Goal: Information Seeking & Learning: Learn about a topic

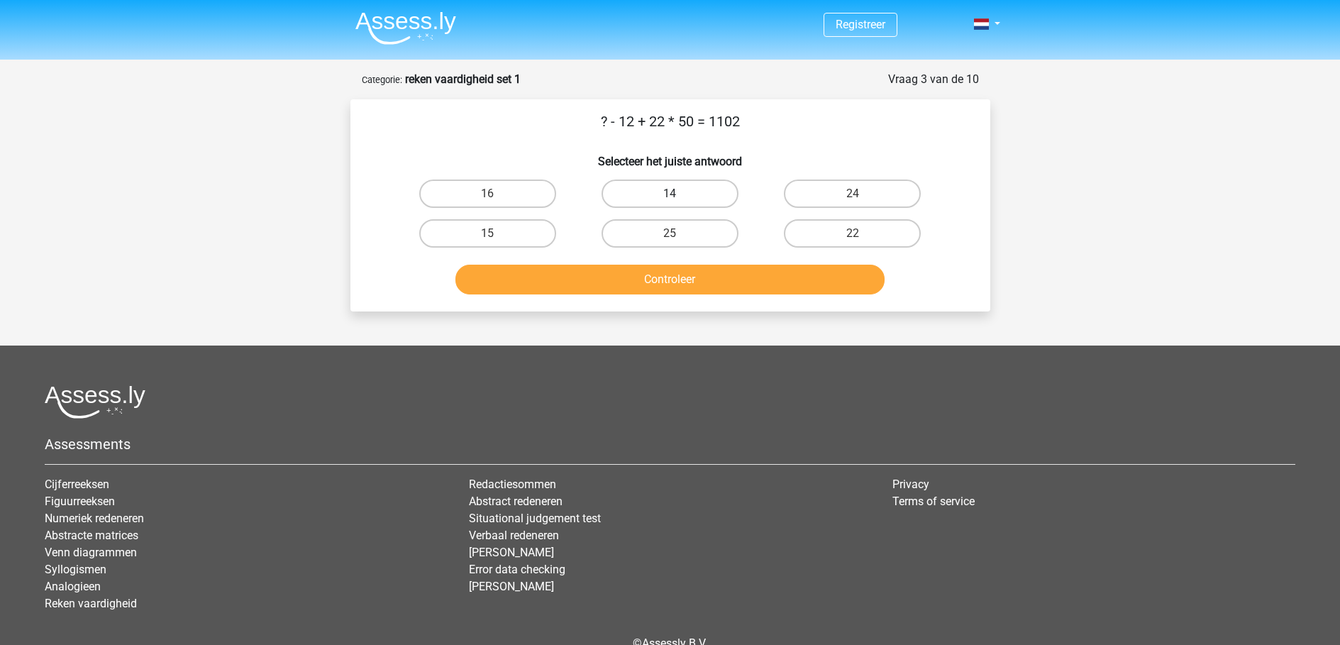
click at [695, 187] on label "14" at bounding box center [670, 193] width 137 height 28
click at [679, 194] on input "14" at bounding box center [674, 198] width 9 height 9
radio input "true"
click at [661, 280] on button "Controleer" at bounding box center [669, 280] width 429 height 30
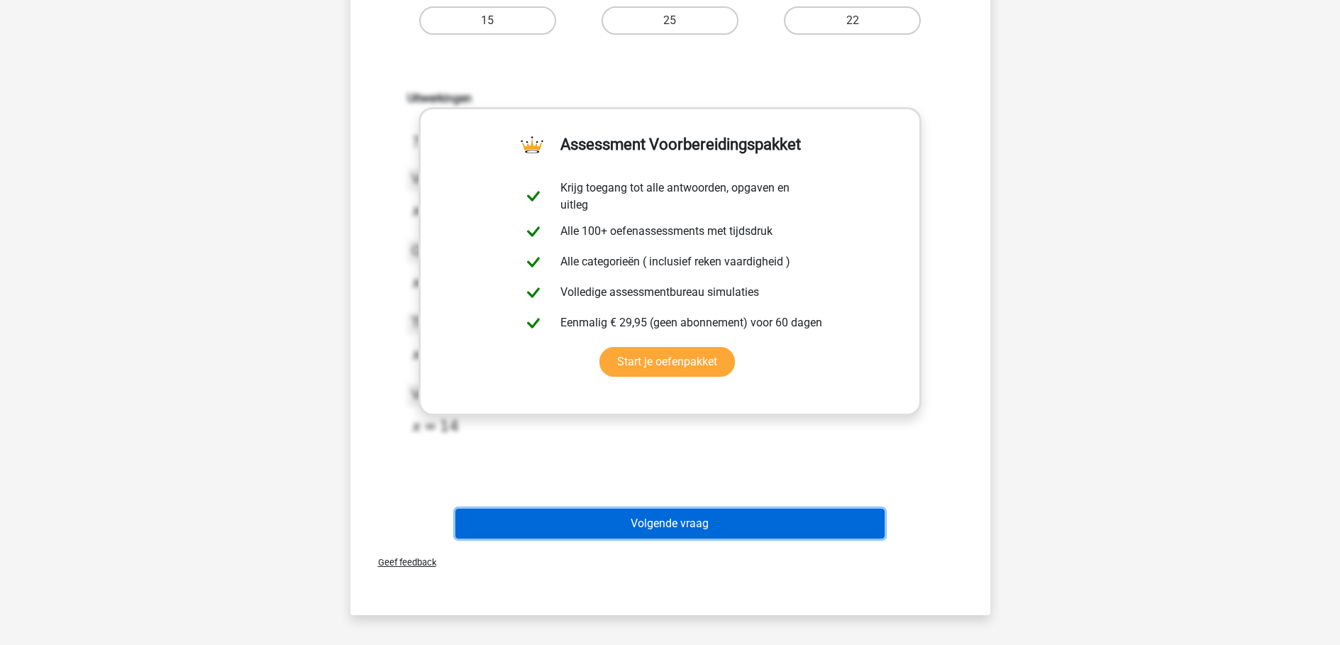
click at [674, 525] on button "Volgende vraag" at bounding box center [669, 524] width 429 height 30
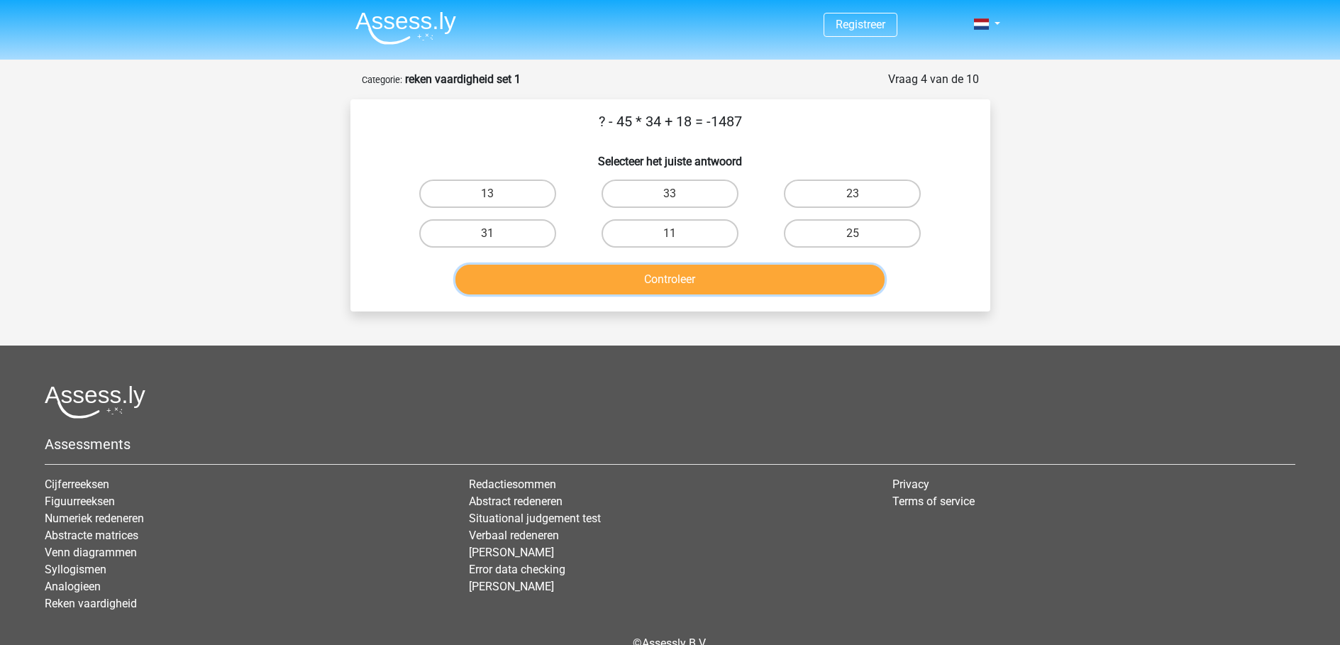
click at [702, 287] on button "Controleer" at bounding box center [669, 280] width 429 height 30
click at [789, 135] on div "? - 45 * 34 + 18 = -1487 Selecteer het juiste antwoord 13 33 23 31" at bounding box center [670, 205] width 628 height 189
drag, startPoint x: 580, startPoint y: 133, endPoint x: 570, endPoint y: 123, distance: 14.0
click at [570, 123] on div "? - 45 * 34 + 18 = -1487 Selecteer het juiste antwoord 13 33 23 31" at bounding box center [670, 205] width 628 height 189
copy div "? - 45 * 34 + 18 = -1487"
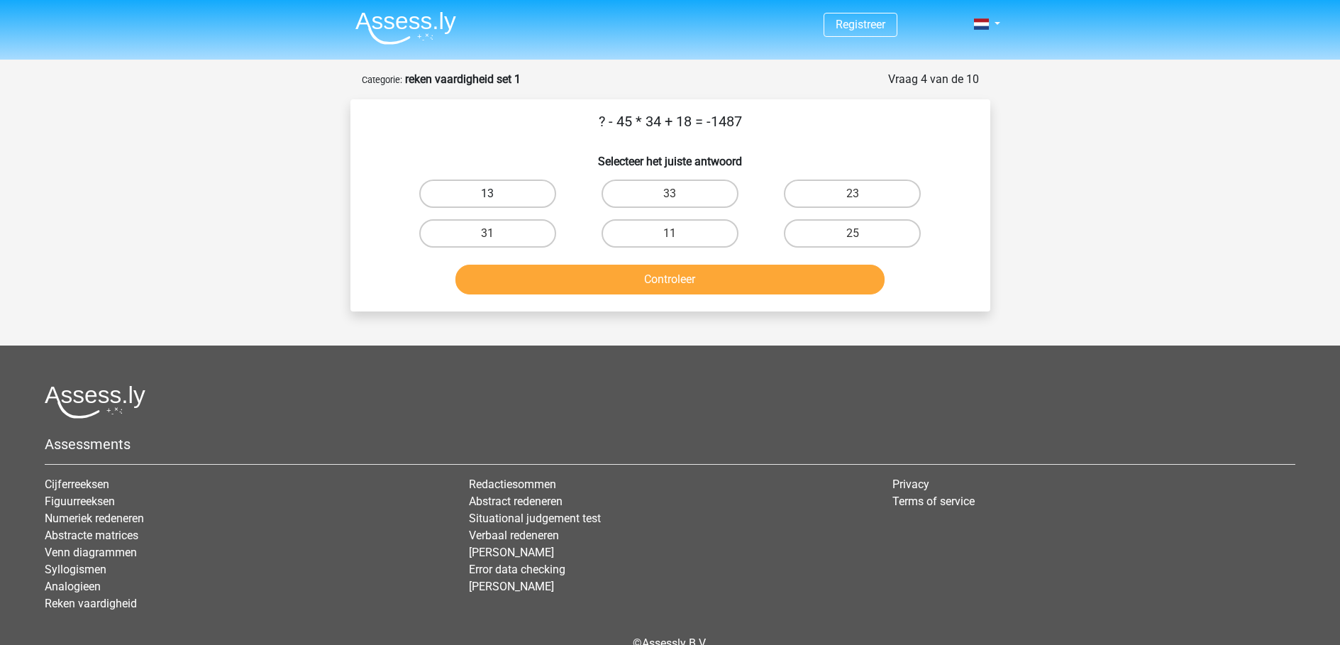
click at [523, 196] on label "13" at bounding box center [487, 193] width 137 height 28
click at [497, 196] on input "13" at bounding box center [491, 198] width 9 height 9
radio input "true"
click at [672, 316] on div "Registreer Nederlands English" at bounding box center [670, 360] width 1340 height 720
click at [659, 273] on button "Controleer" at bounding box center [669, 280] width 429 height 30
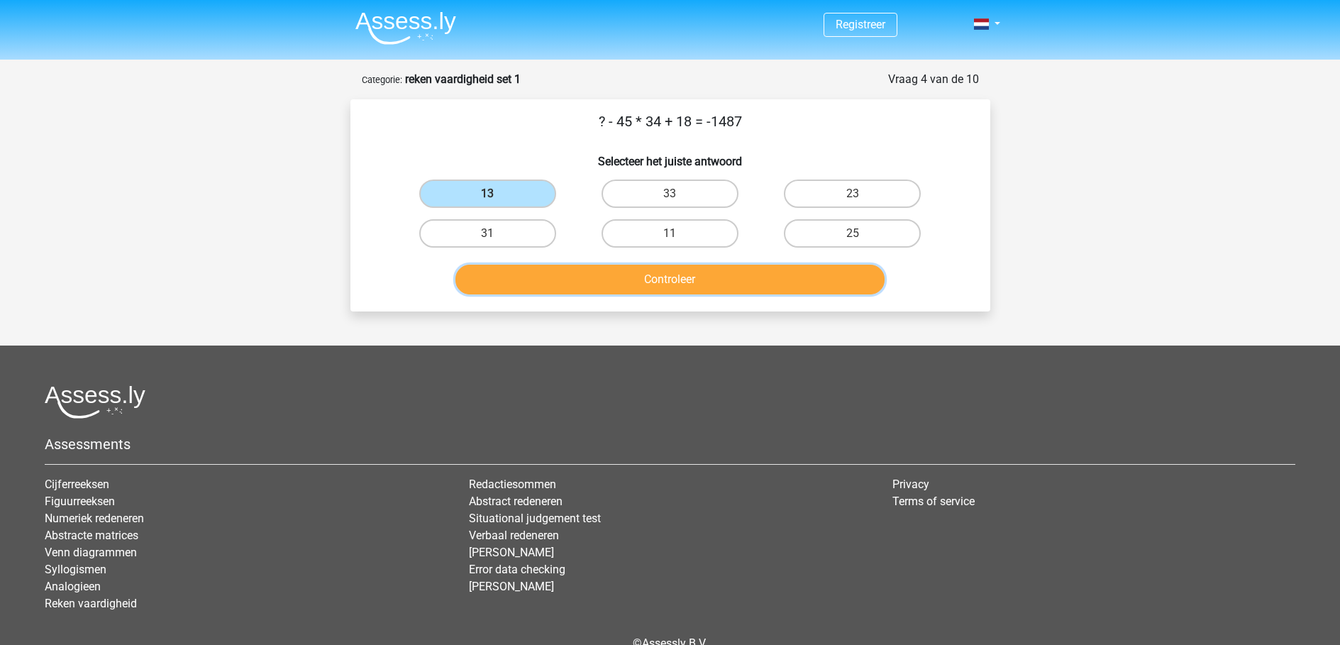
click at [655, 273] on button "Controleer" at bounding box center [669, 280] width 429 height 30
click at [682, 186] on label "33" at bounding box center [670, 193] width 137 height 28
click at [679, 194] on input "33" at bounding box center [674, 198] width 9 height 9
radio input "true"
click at [672, 275] on button "Controleer" at bounding box center [669, 280] width 429 height 30
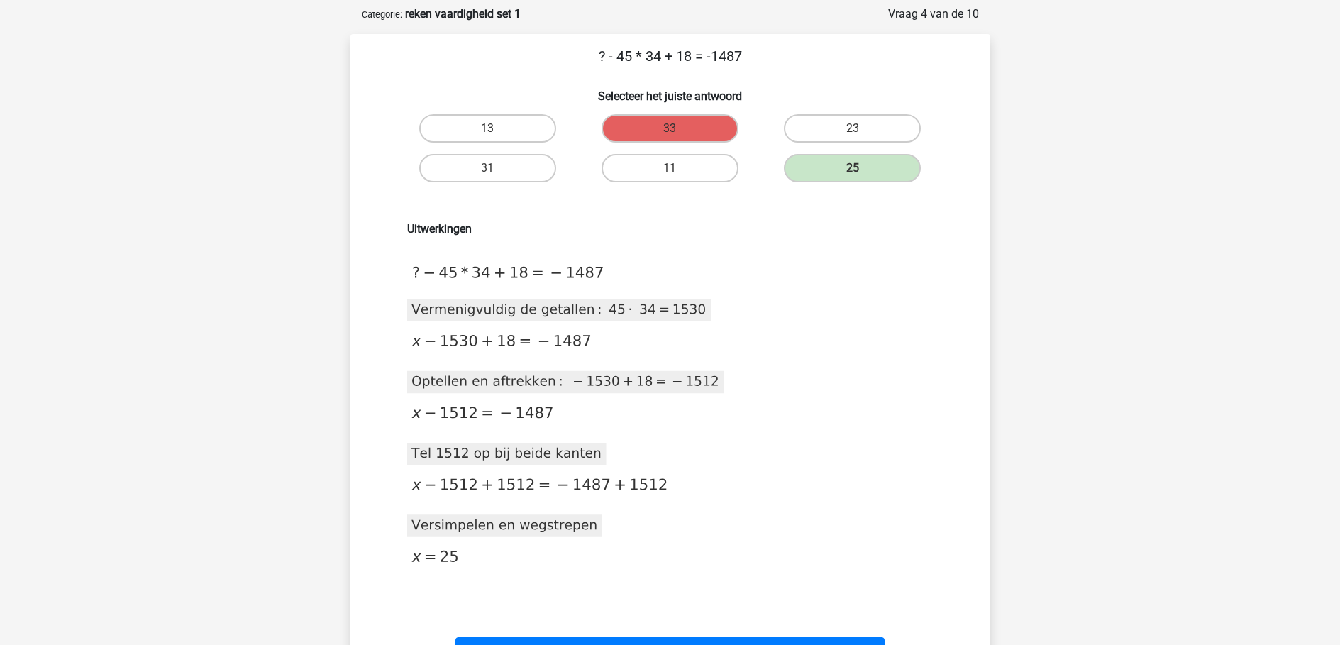
scroll to position [71, 0]
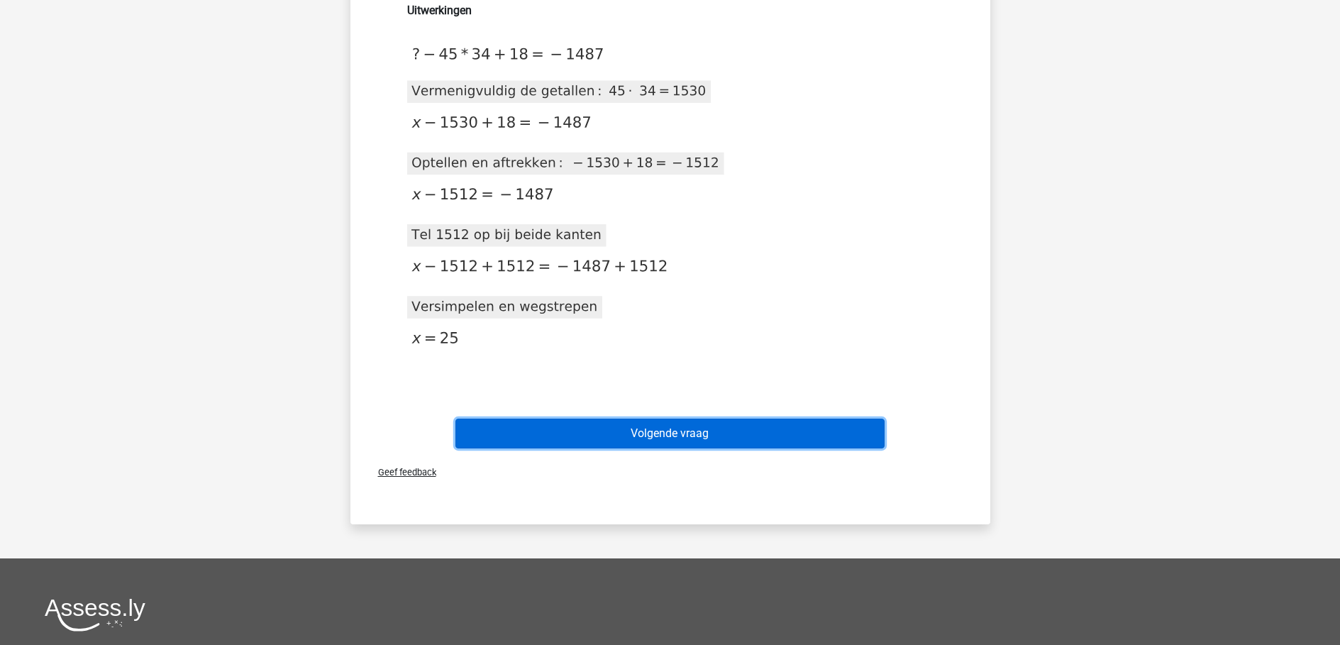
click at [615, 447] on button "Volgende vraag" at bounding box center [669, 433] width 429 height 30
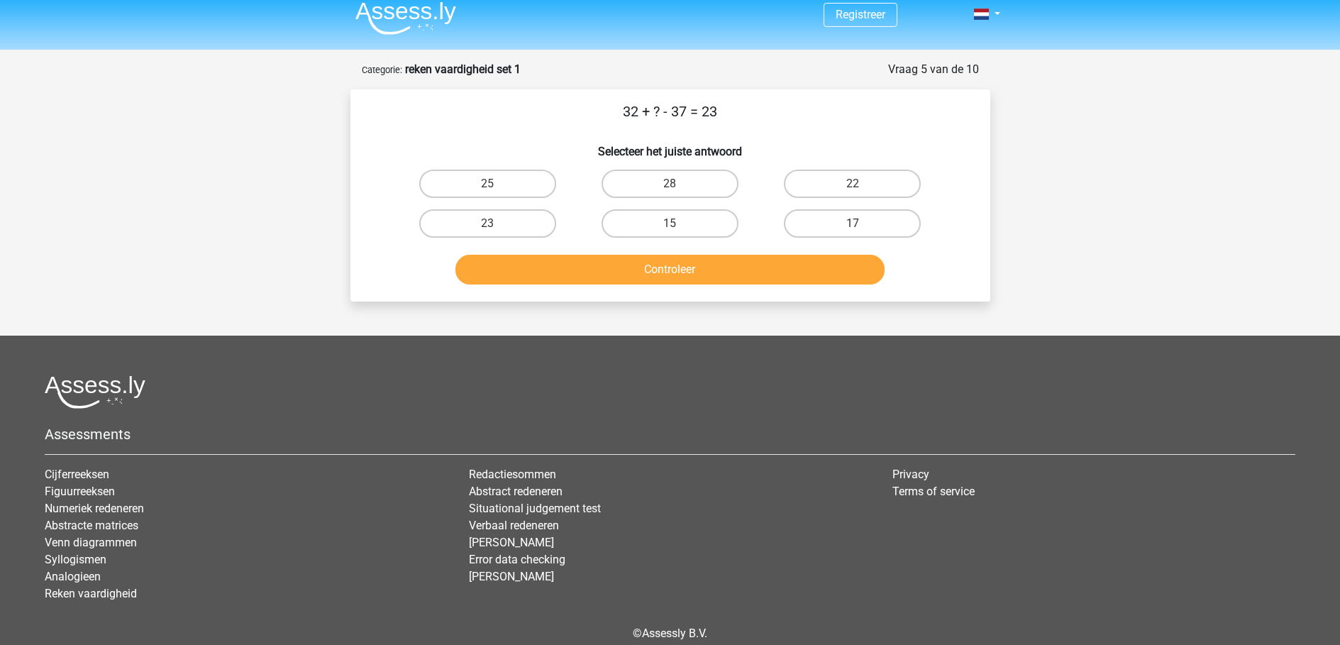
scroll to position [0, 0]
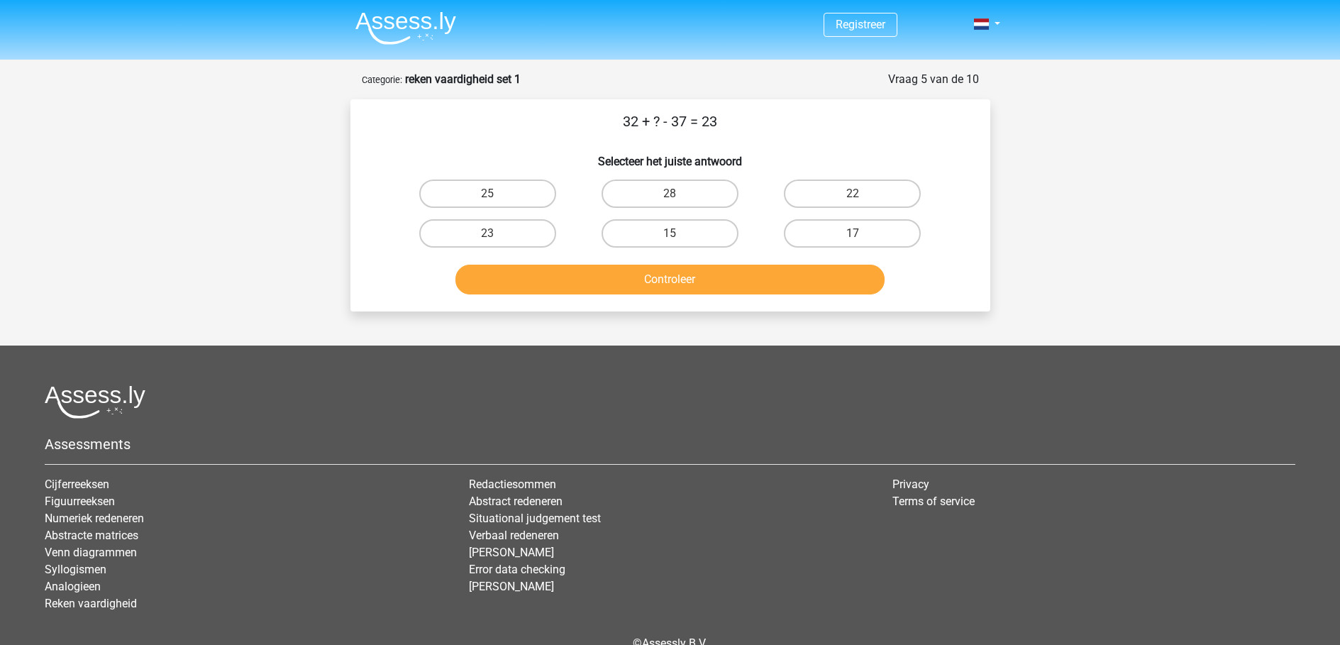
click at [854, 203] on input "22" at bounding box center [857, 198] width 9 height 9
radio input "true"
click at [672, 291] on button "Controleer" at bounding box center [669, 280] width 429 height 30
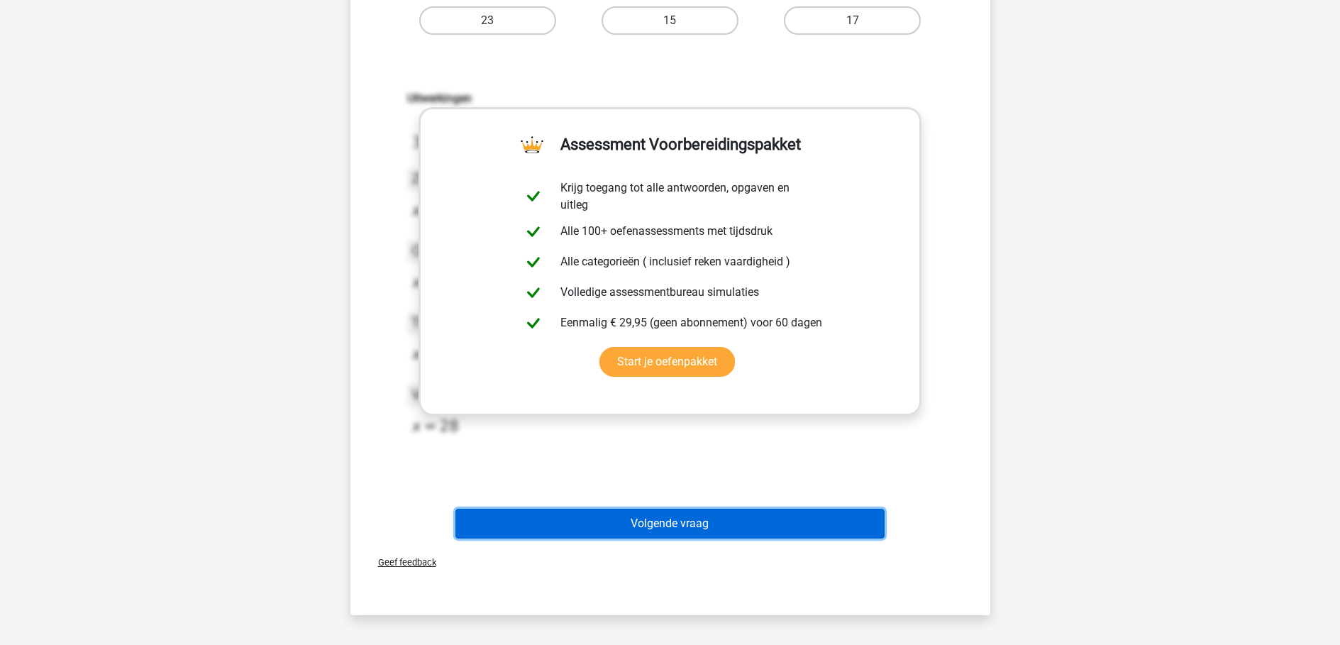
click at [678, 528] on button "Volgende vraag" at bounding box center [669, 524] width 429 height 30
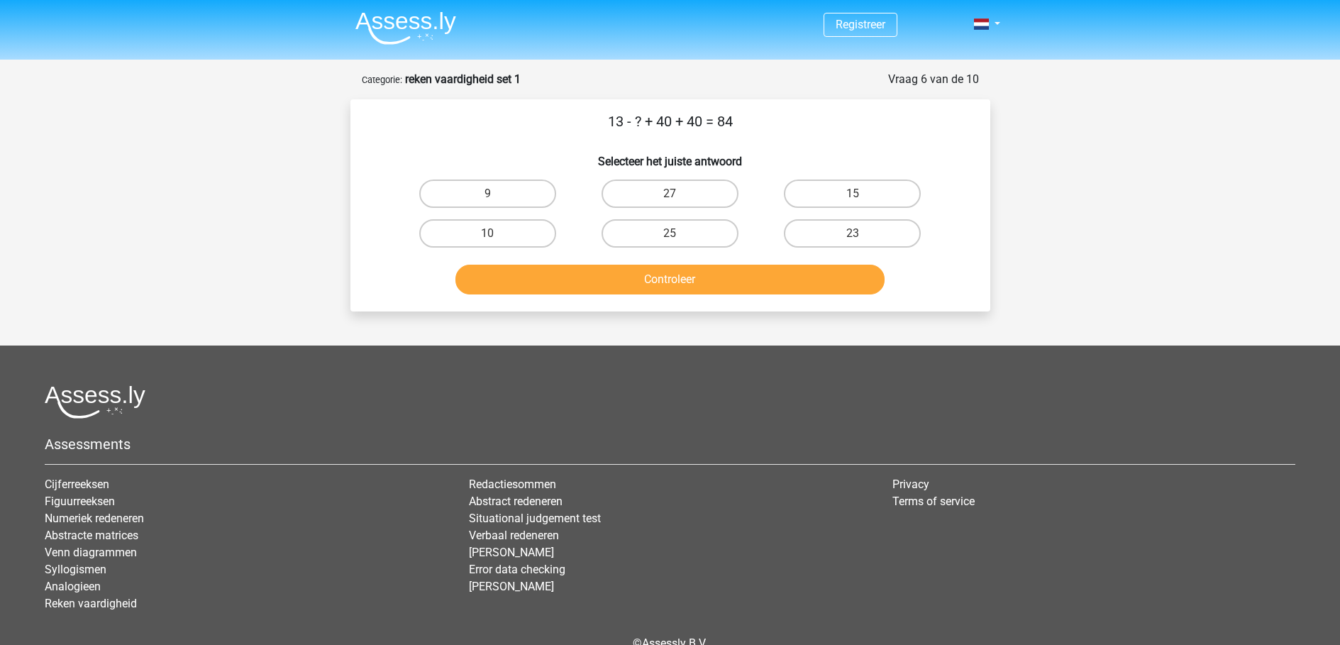
click at [675, 233] on input "25" at bounding box center [674, 237] width 9 height 9
radio input "true"
click at [675, 275] on button "Controleer" at bounding box center [669, 280] width 429 height 30
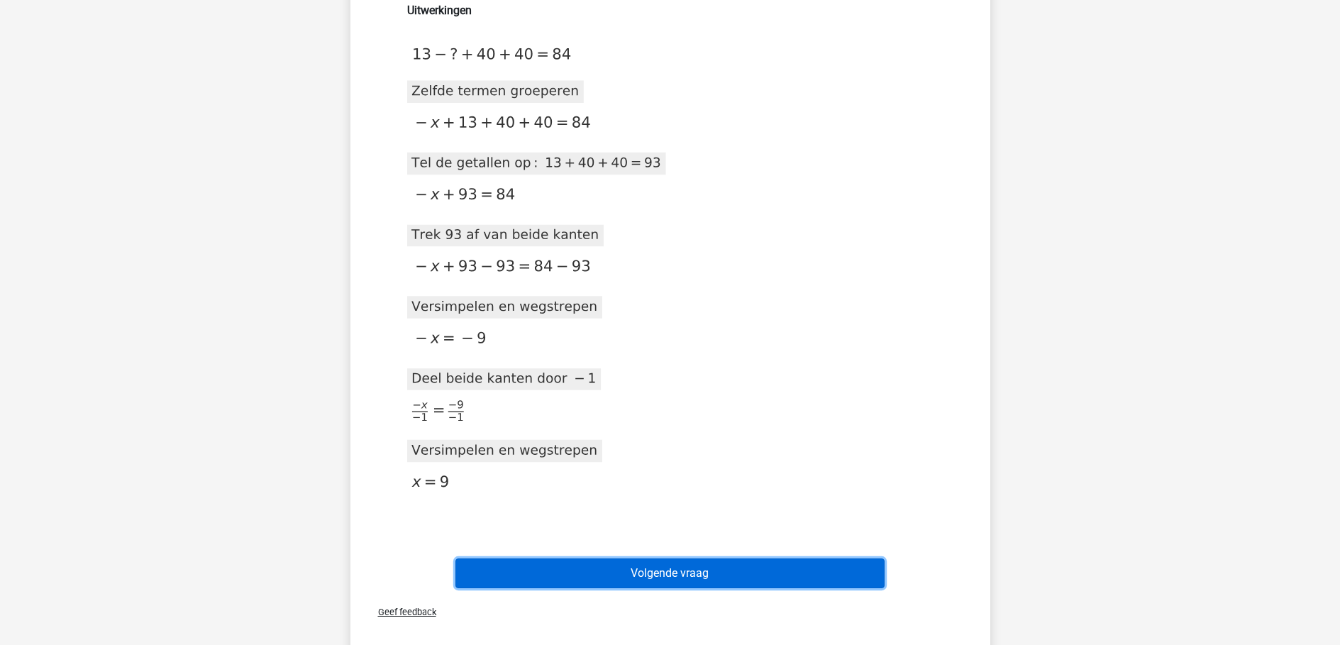
click at [663, 572] on button "Volgende vraag" at bounding box center [669, 573] width 429 height 30
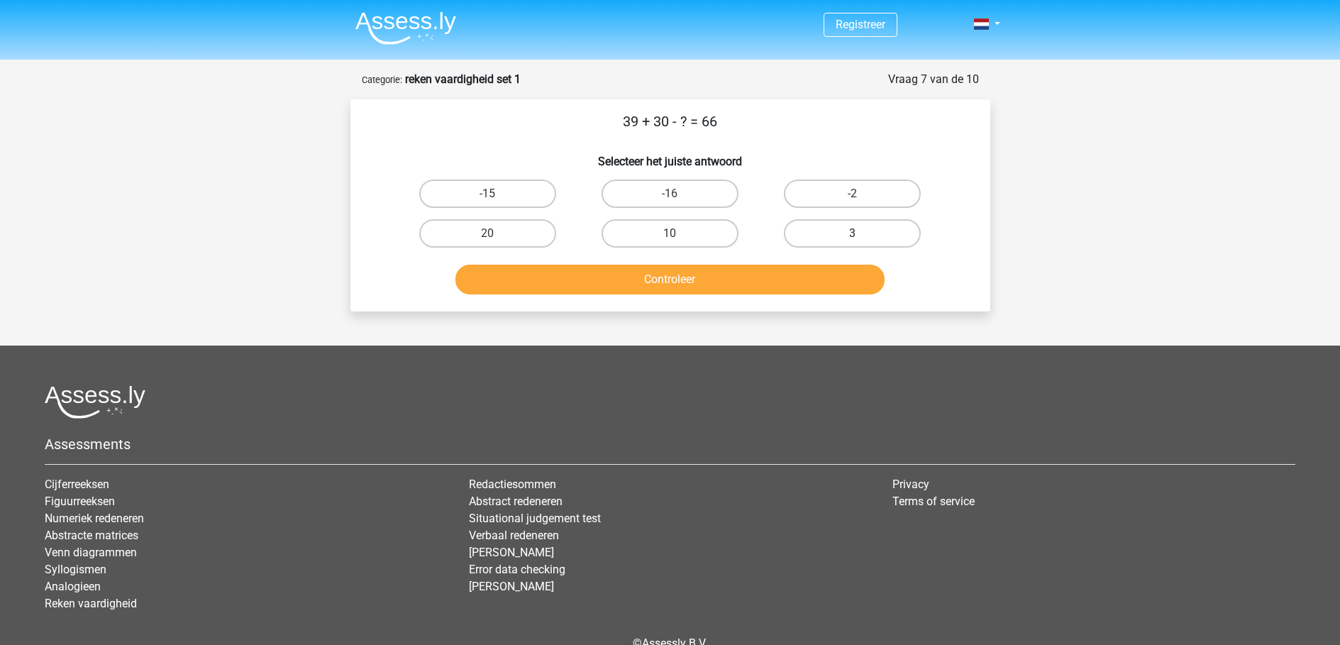
click at [872, 239] on label "3" at bounding box center [852, 233] width 137 height 28
click at [862, 239] on input "3" at bounding box center [857, 237] width 9 height 9
radio input "true"
click at [733, 265] on button "Controleer" at bounding box center [669, 280] width 429 height 30
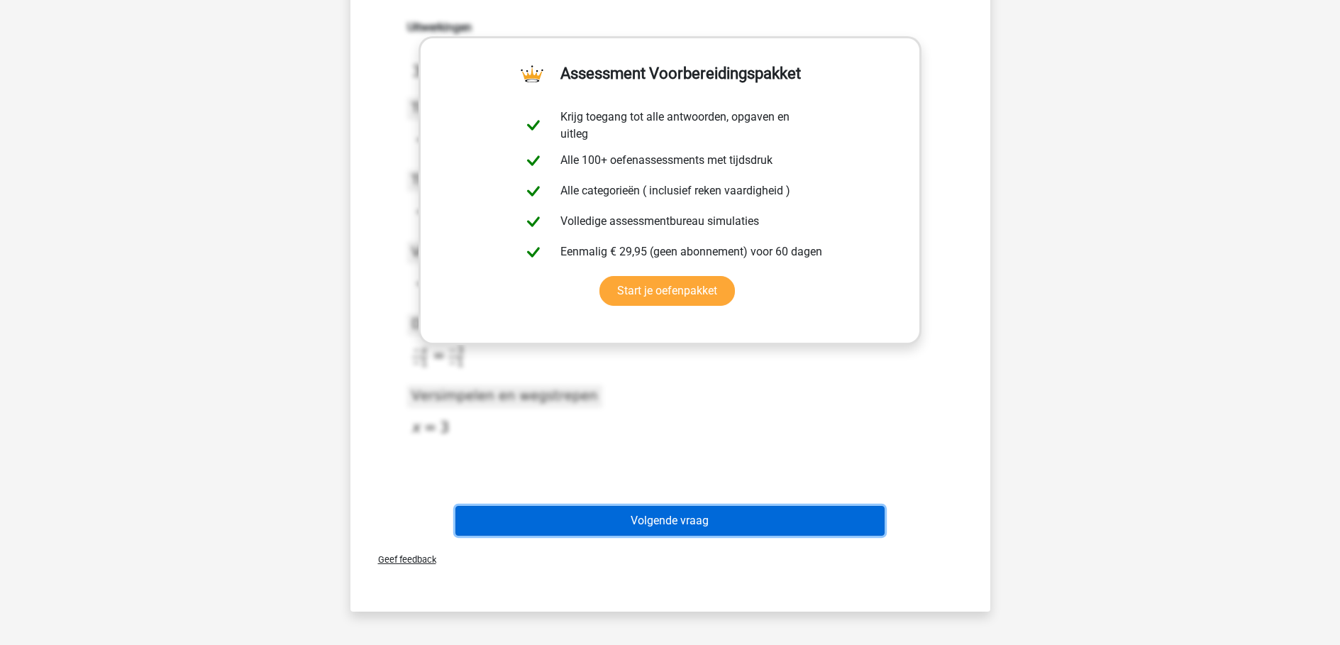
click at [702, 514] on button "Volgende vraag" at bounding box center [669, 521] width 429 height 30
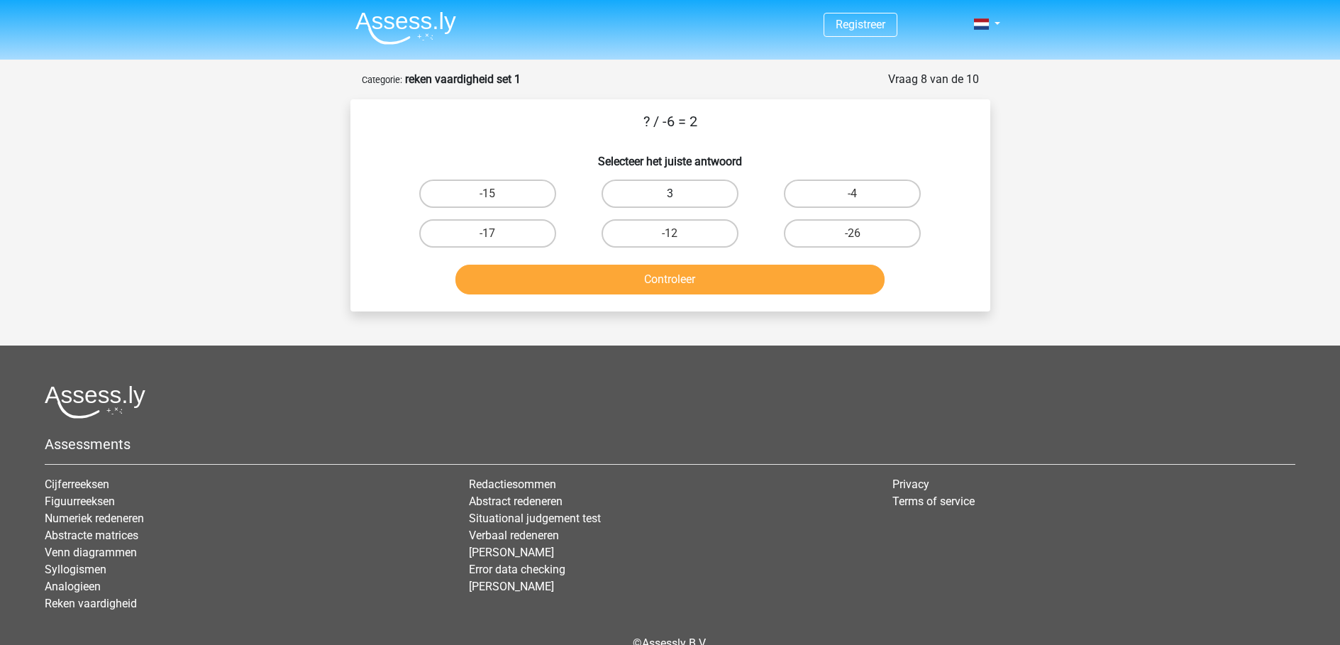
click at [703, 197] on label "3" at bounding box center [670, 193] width 137 height 28
click at [679, 197] on input "3" at bounding box center [674, 198] width 9 height 9
radio input "true"
click at [690, 270] on button "Controleer" at bounding box center [669, 280] width 429 height 30
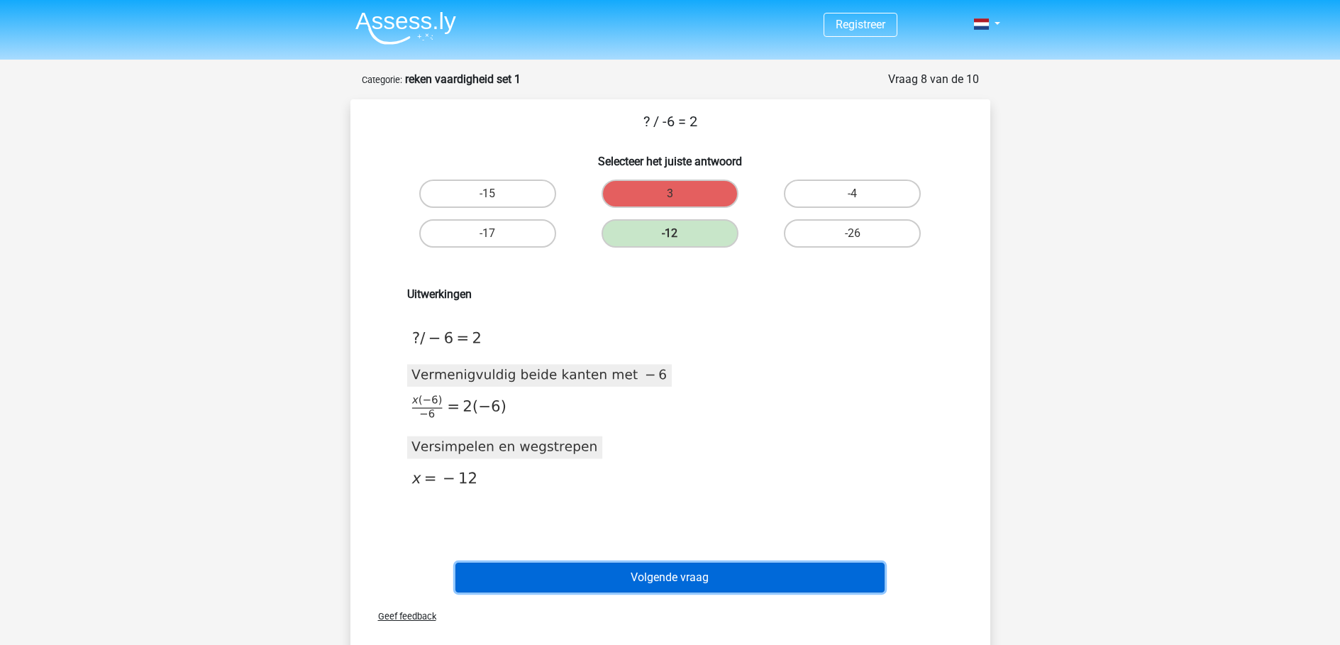
click at [696, 568] on button "Volgende vraag" at bounding box center [669, 577] width 429 height 30
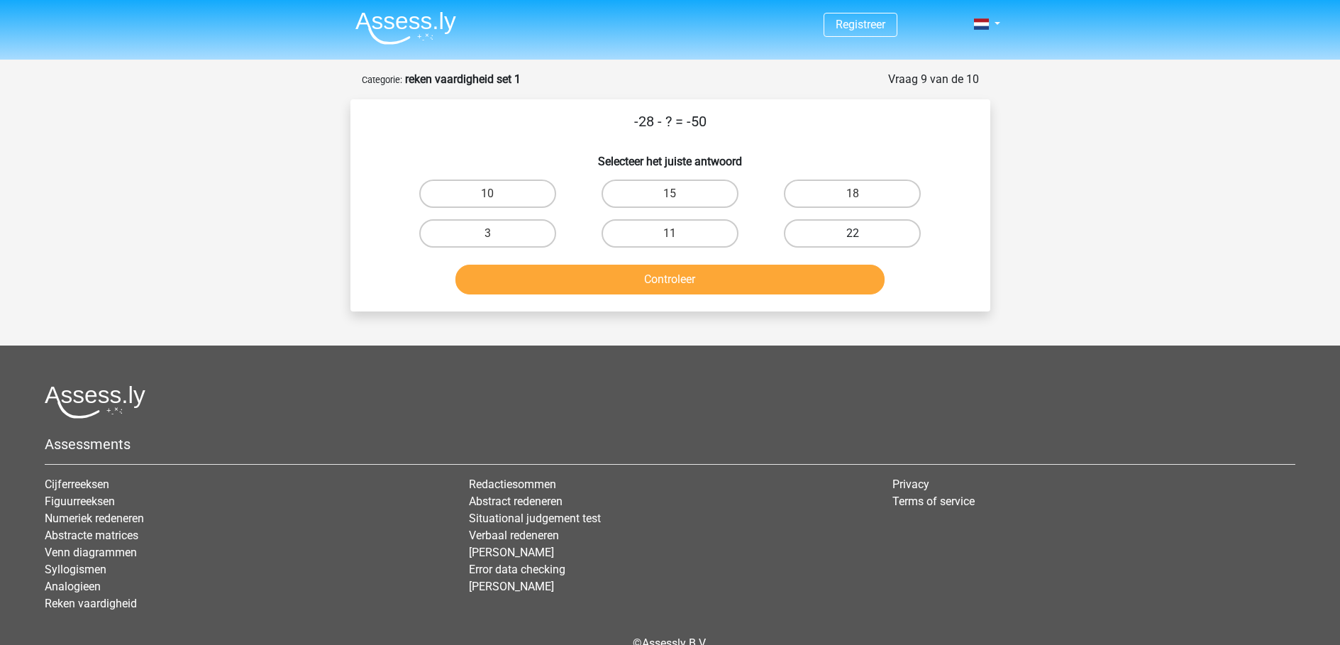
click at [833, 238] on label "22" at bounding box center [852, 233] width 137 height 28
click at [853, 238] on input "22" at bounding box center [857, 237] width 9 height 9
radio input "true"
click at [694, 280] on button "Controleer" at bounding box center [669, 280] width 429 height 30
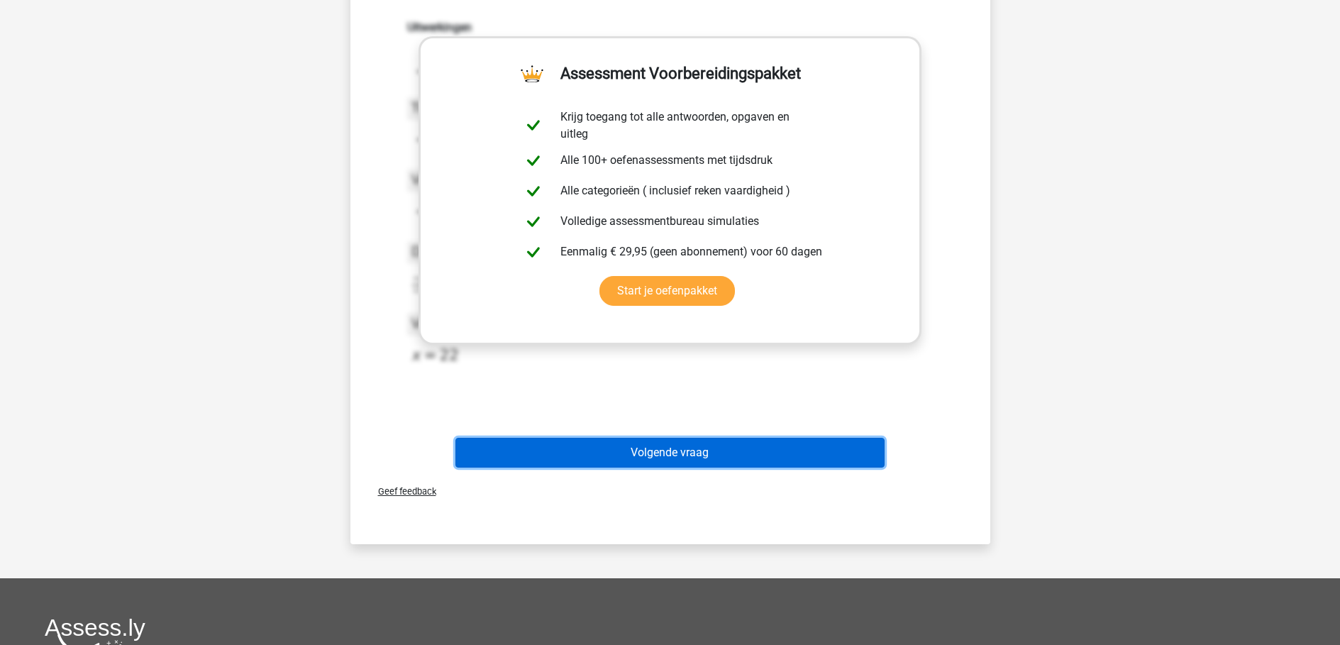
click at [714, 458] on button "Volgende vraag" at bounding box center [669, 453] width 429 height 30
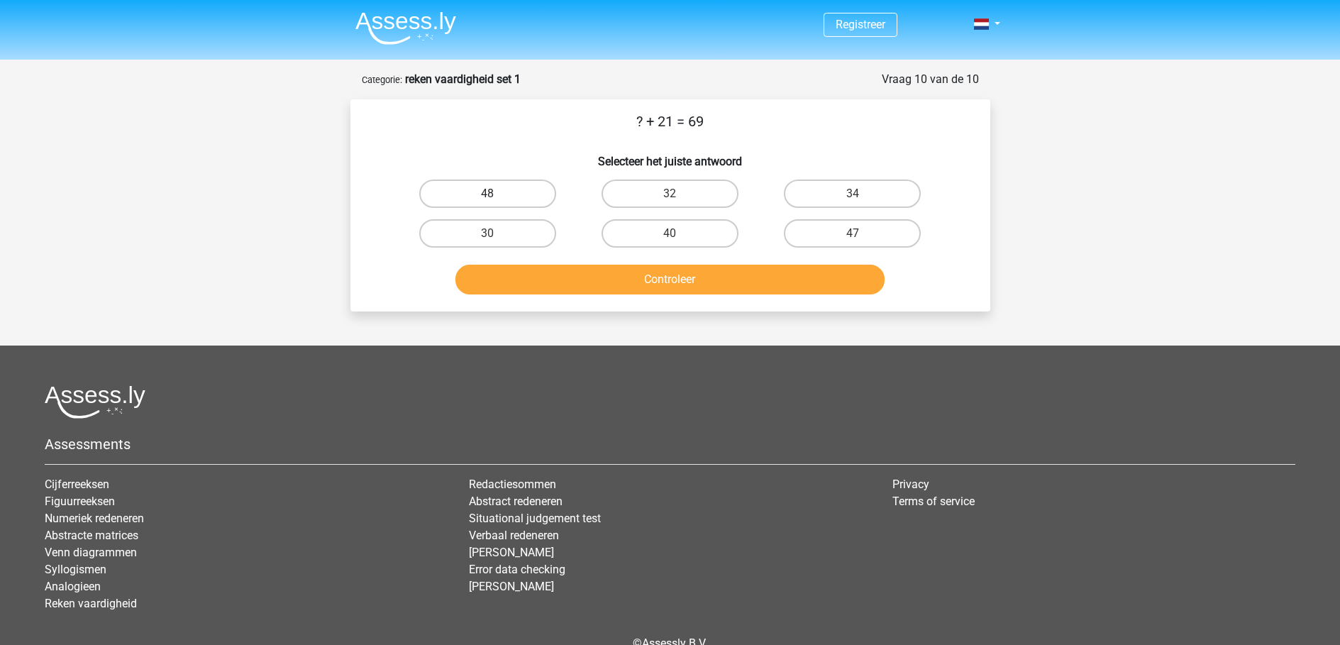
click at [514, 184] on label "48" at bounding box center [487, 193] width 137 height 28
click at [497, 194] on input "48" at bounding box center [491, 198] width 9 height 9
radio input "true"
click at [652, 287] on button "Controleer" at bounding box center [669, 280] width 429 height 30
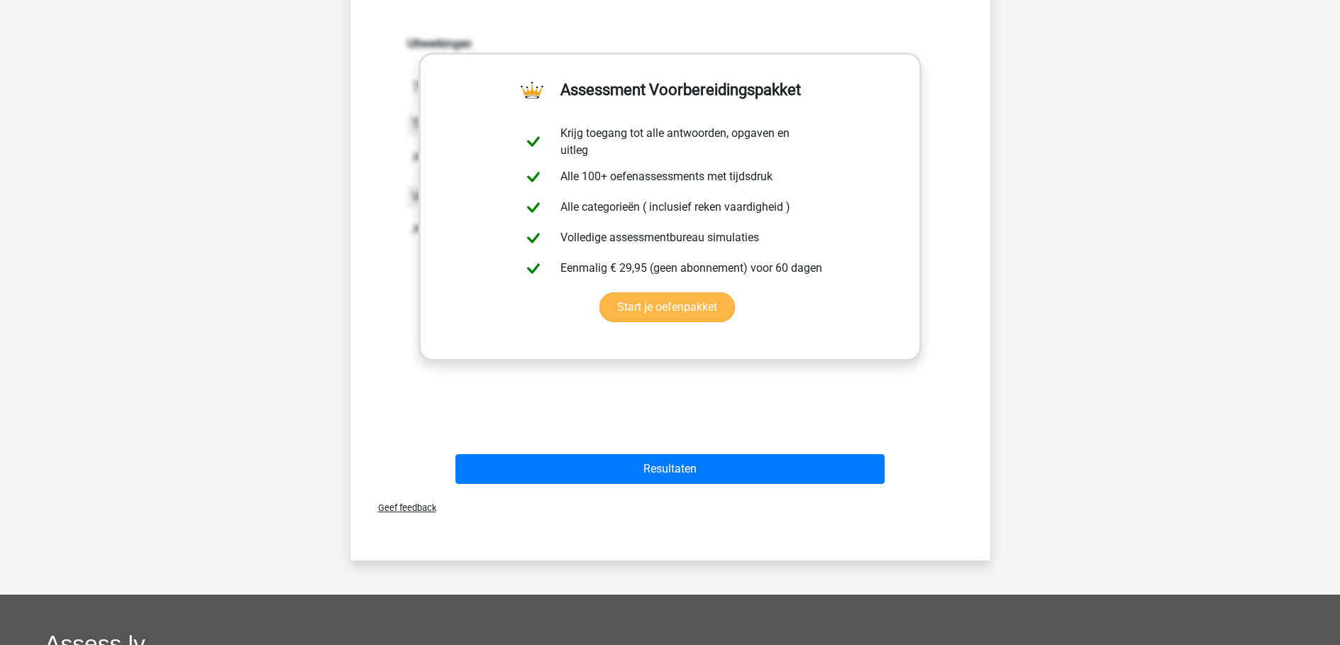
scroll to position [355, 0]
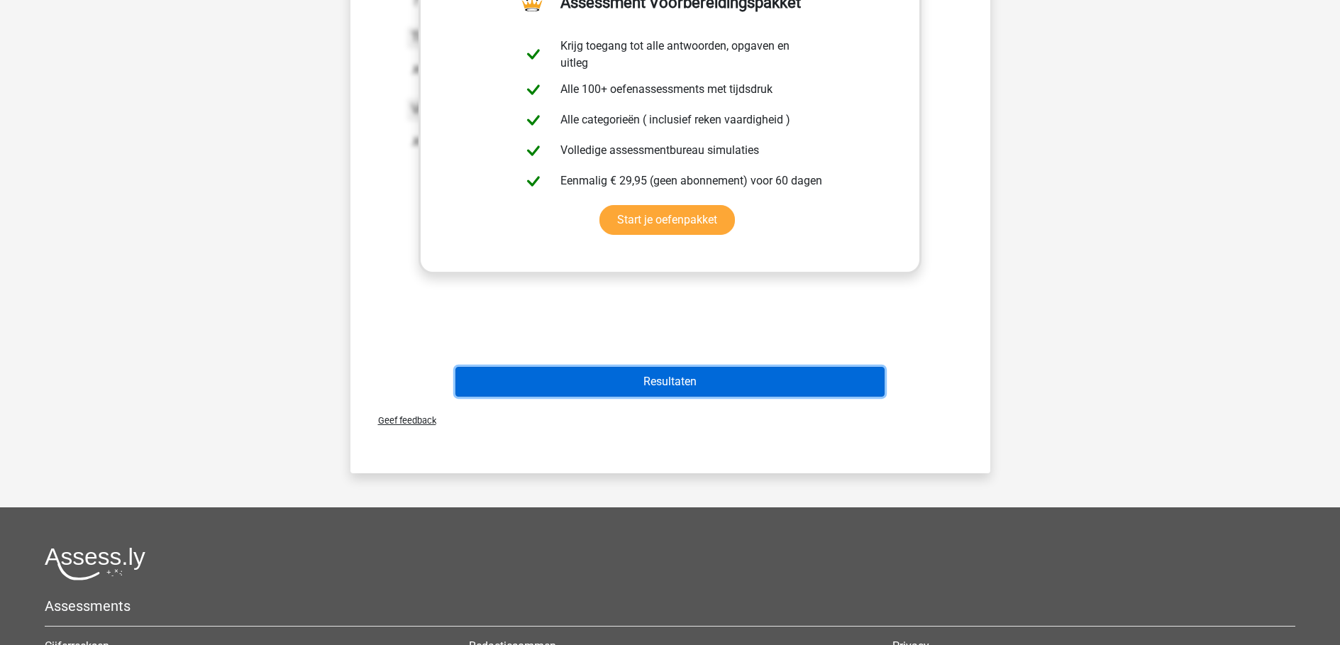
click at [695, 382] on button "Resultaten" at bounding box center [669, 382] width 429 height 30
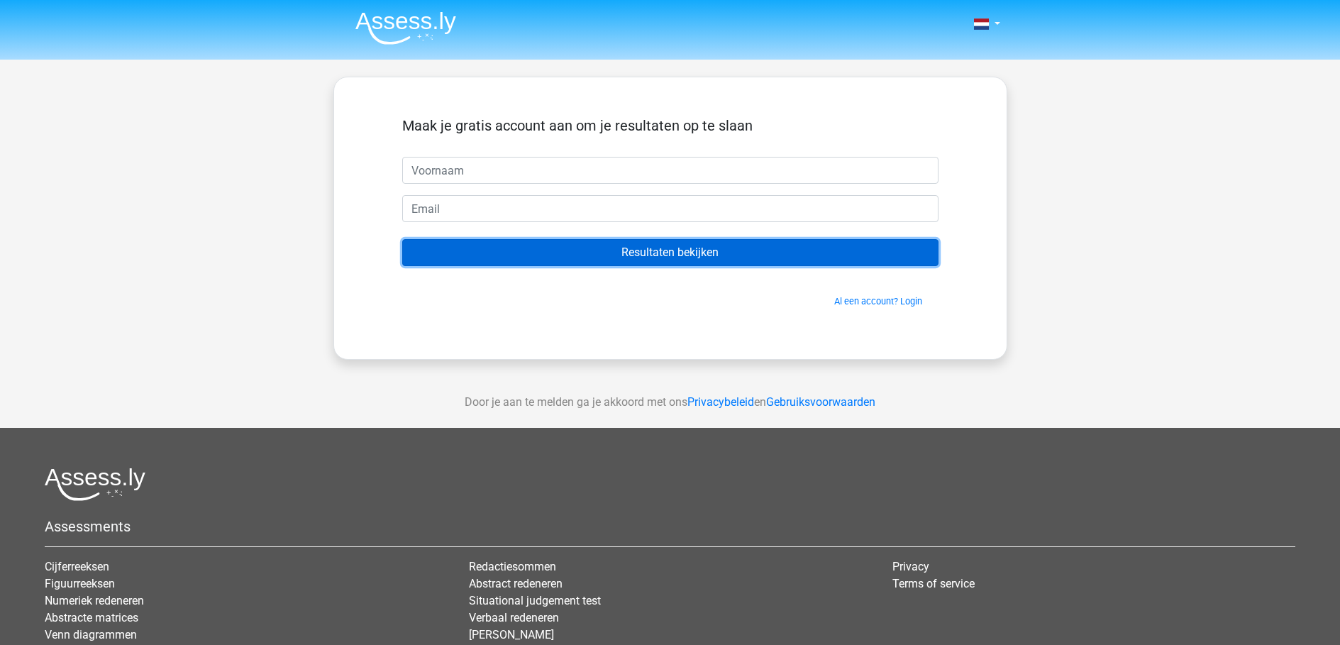
click at [678, 247] on input "Resultaten bekijken" at bounding box center [670, 252] width 536 height 27
click at [677, 253] on input "Resultaten bekijken" at bounding box center [670, 252] width 536 height 27
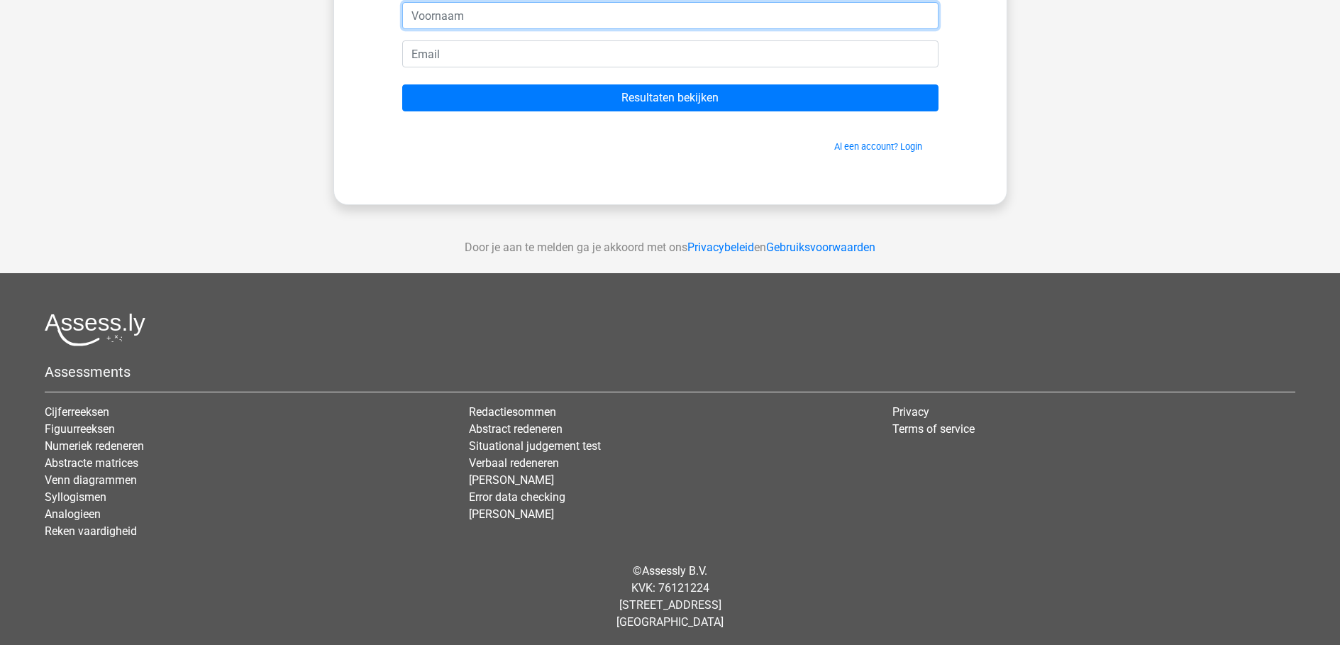
scroll to position [157, 0]
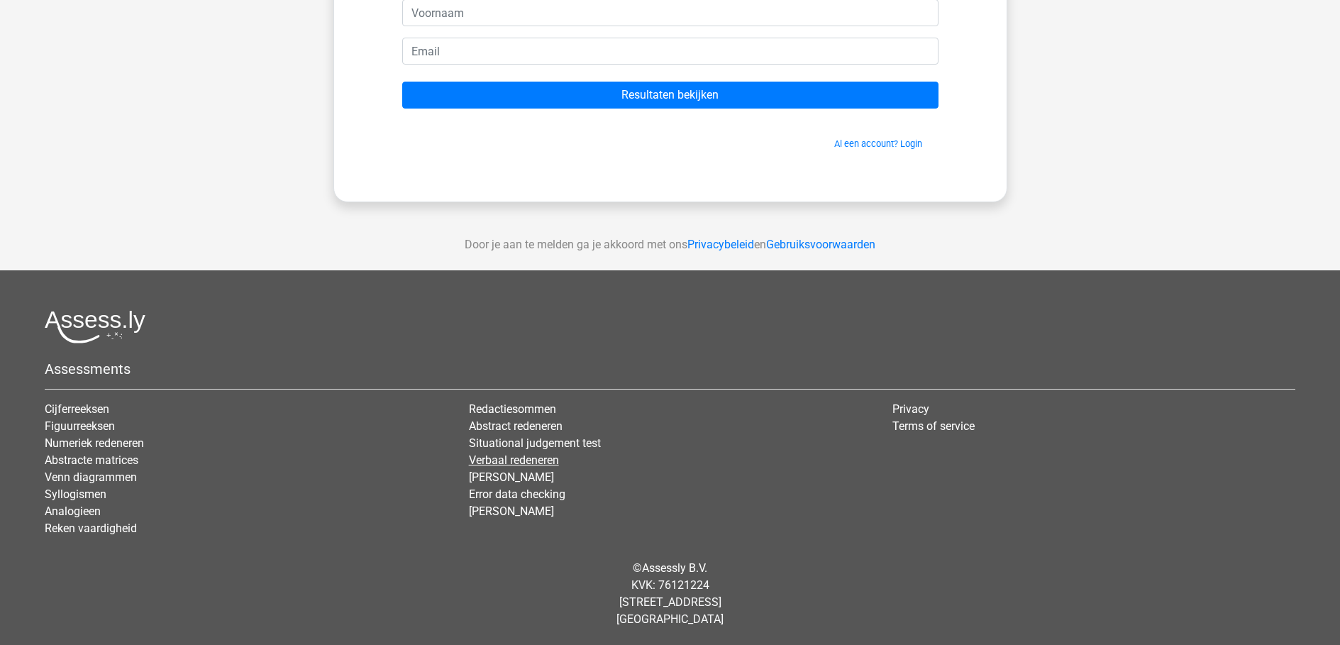
click at [521, 459] on link "Verbaal redeneren" at bounding box center [514, 459] width 90 height 13
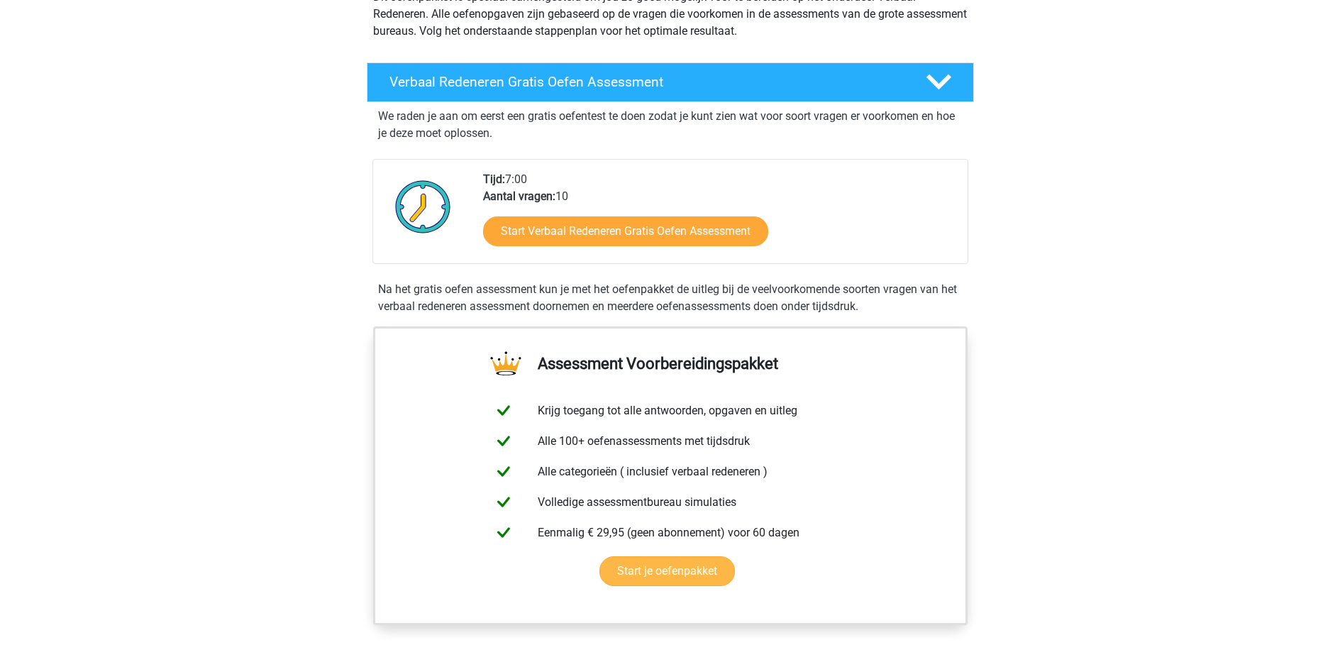
scroll to position [213, 0]
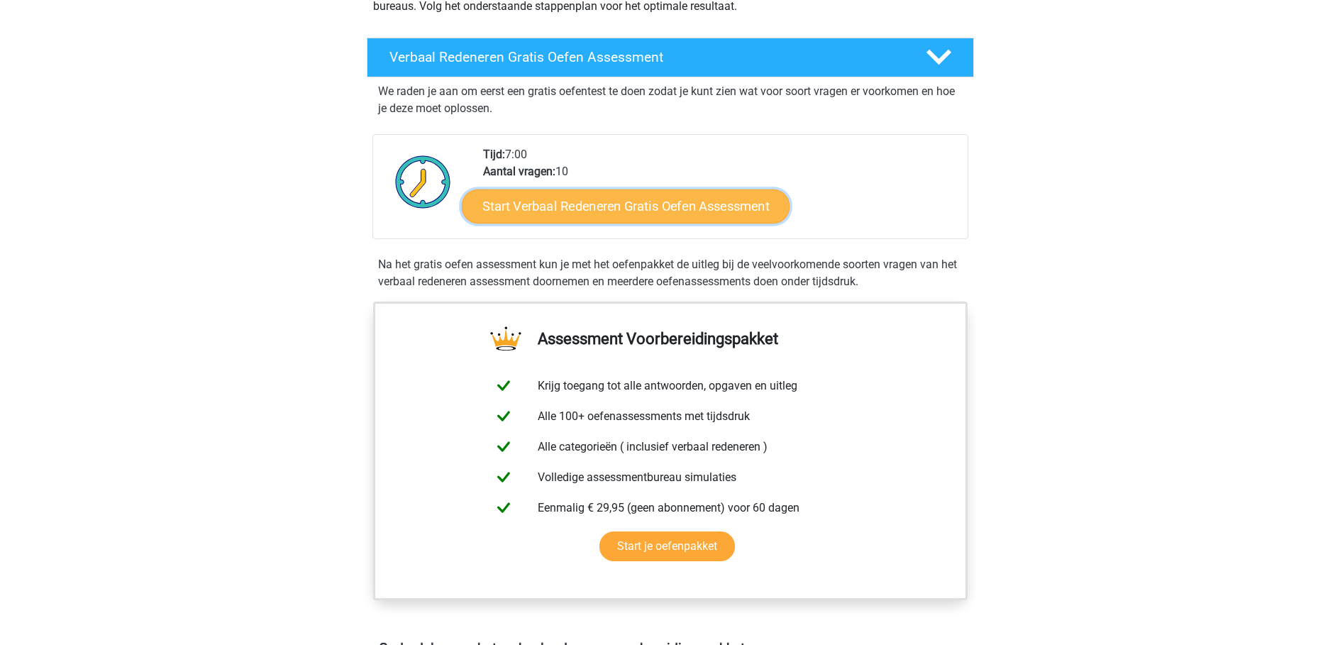
click at [672, 214] on link "Start Verbaal Redeneren Gratis Oefen Assessment" at bounding box center [626, 206] width 328 height 34
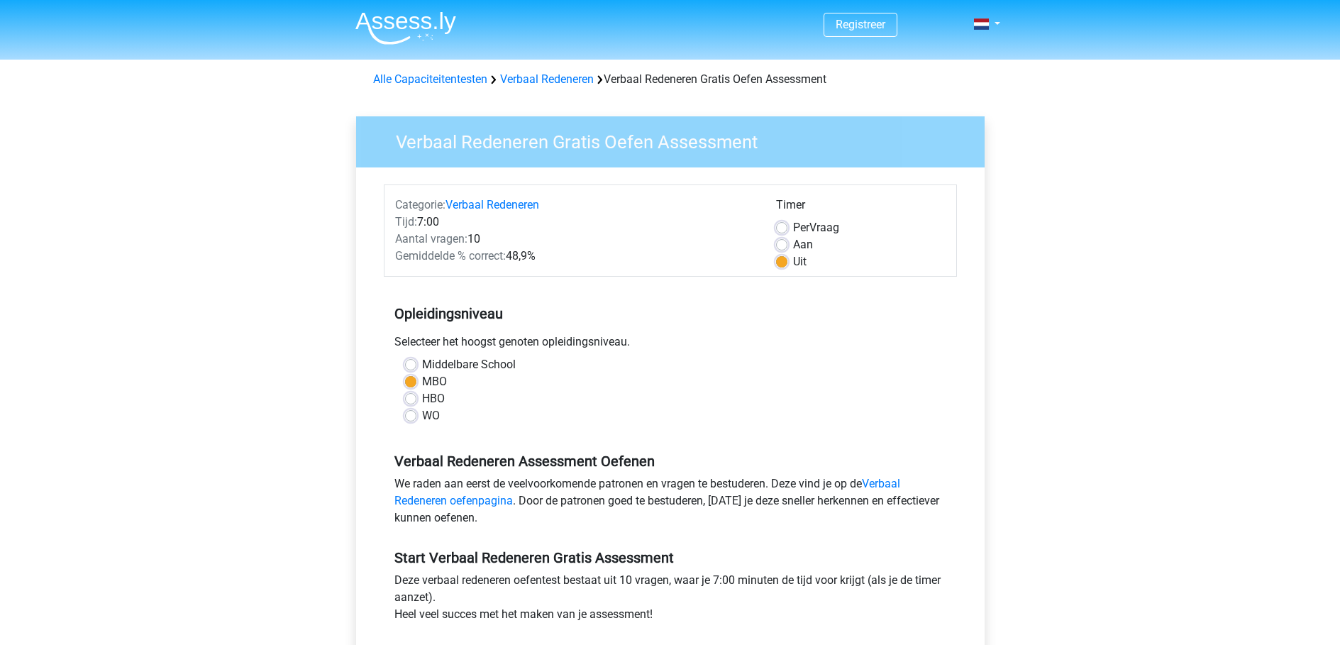
click at [422, 365] on label "Middelbare School" at bounding box center [469, 364] width 94 height 17
click at [410, 365] on input "Middelbare School" at bounding box center [410, 363] width 11 height 14
radio input "true"
click at [422, 382] on label "MBO" at bounding box center [434, 381] width 25 height 17
click at [411, 382] on input "MBO" at bounding box center [410, 380] width 11 height 14
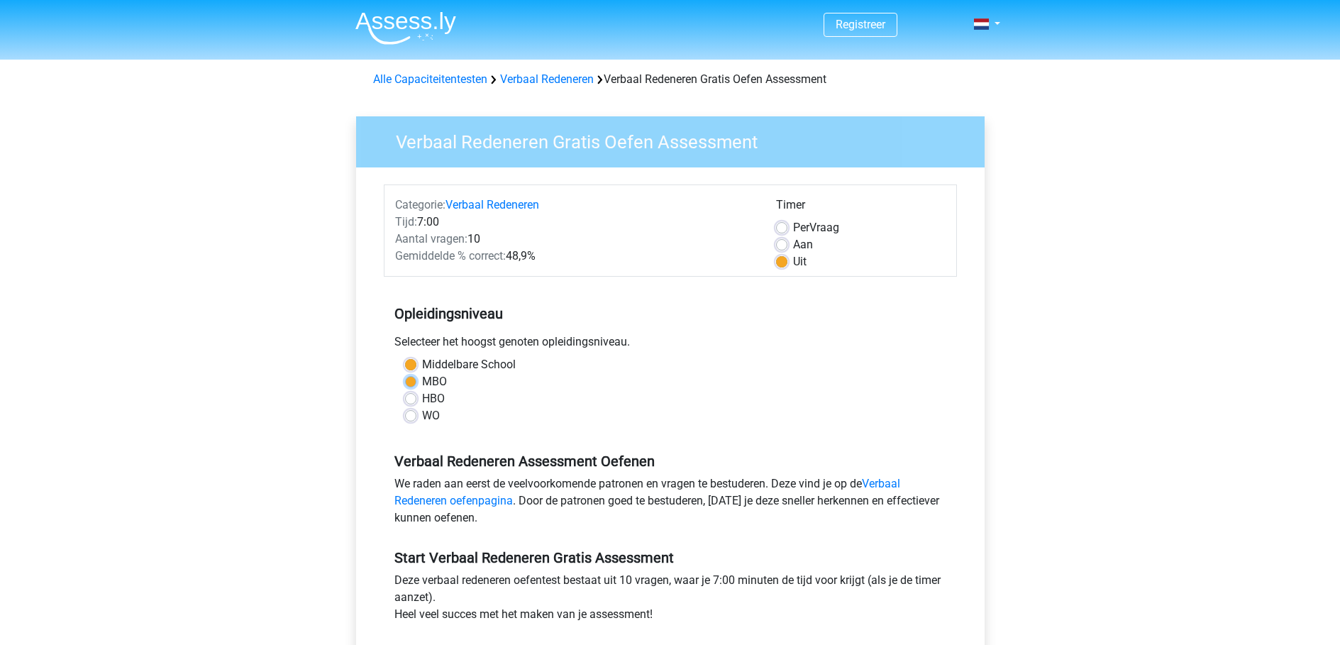
radio input "true"
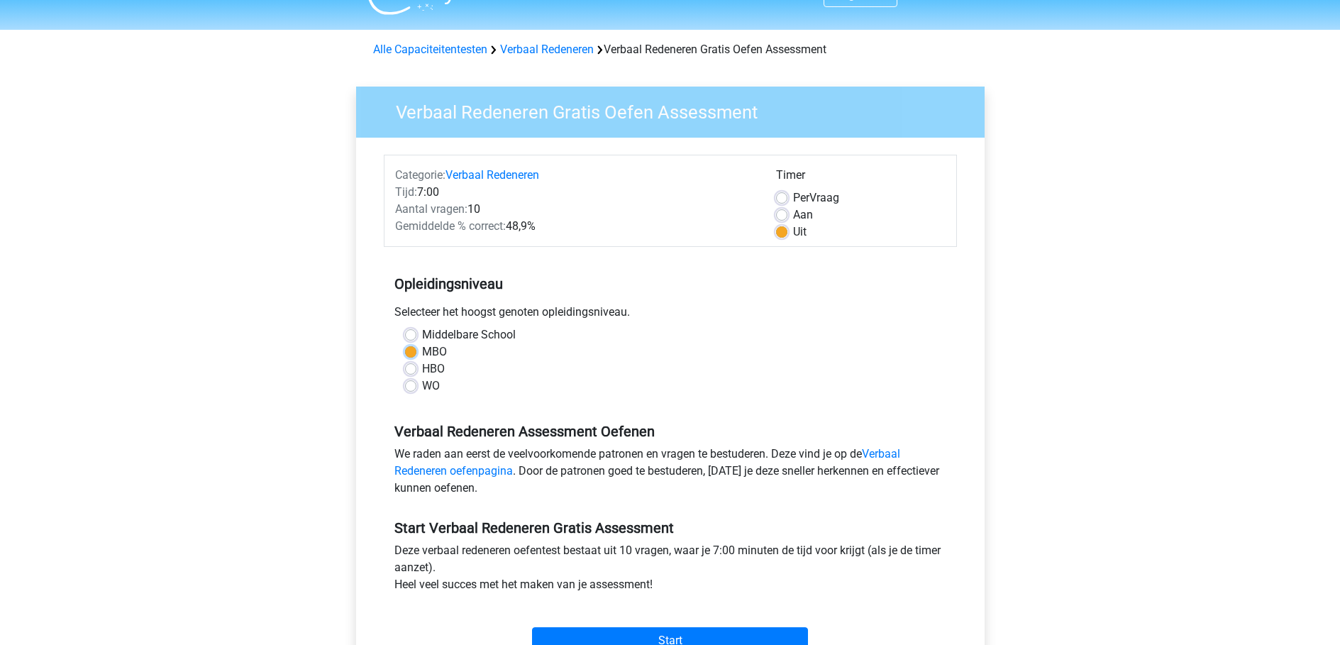
scroll to position [142, 0]
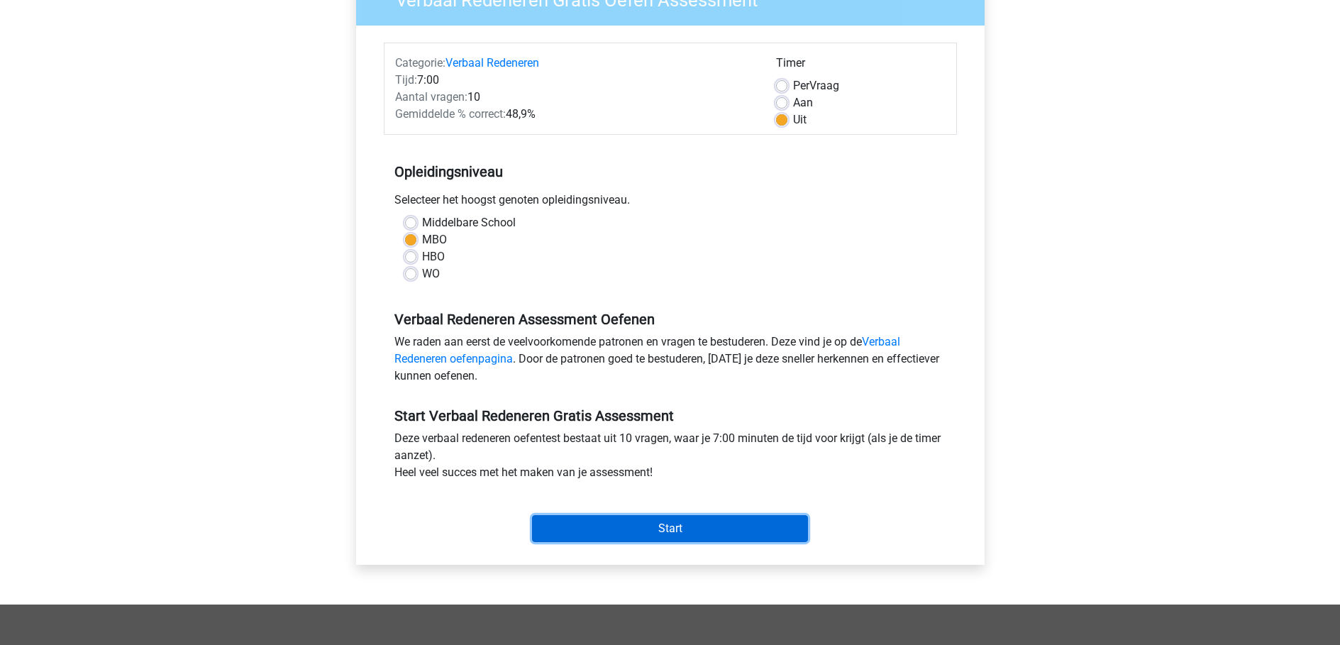
click at [724, 528] on input "Start" at bounding box center [670, 528] width 276 height 27
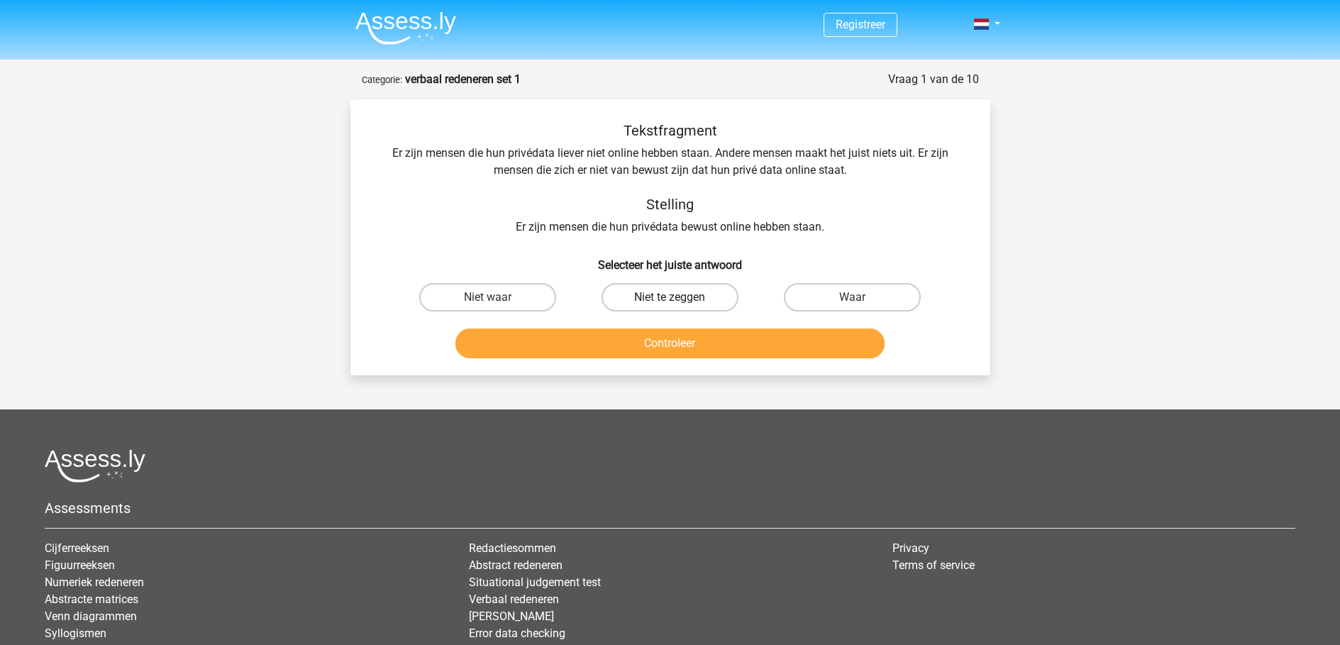
click at [643, 300] on label "Niet te zeggen" at bounding box center [670, 297] width 137 height 28
click at [670, 300] on input "Niet te zeggen" at bounding box center [674, 301] width 9 height 9
radio input "true"
click at [641, 347] on button "Controleer" at bounding box center [669, 343] width 429 height 30
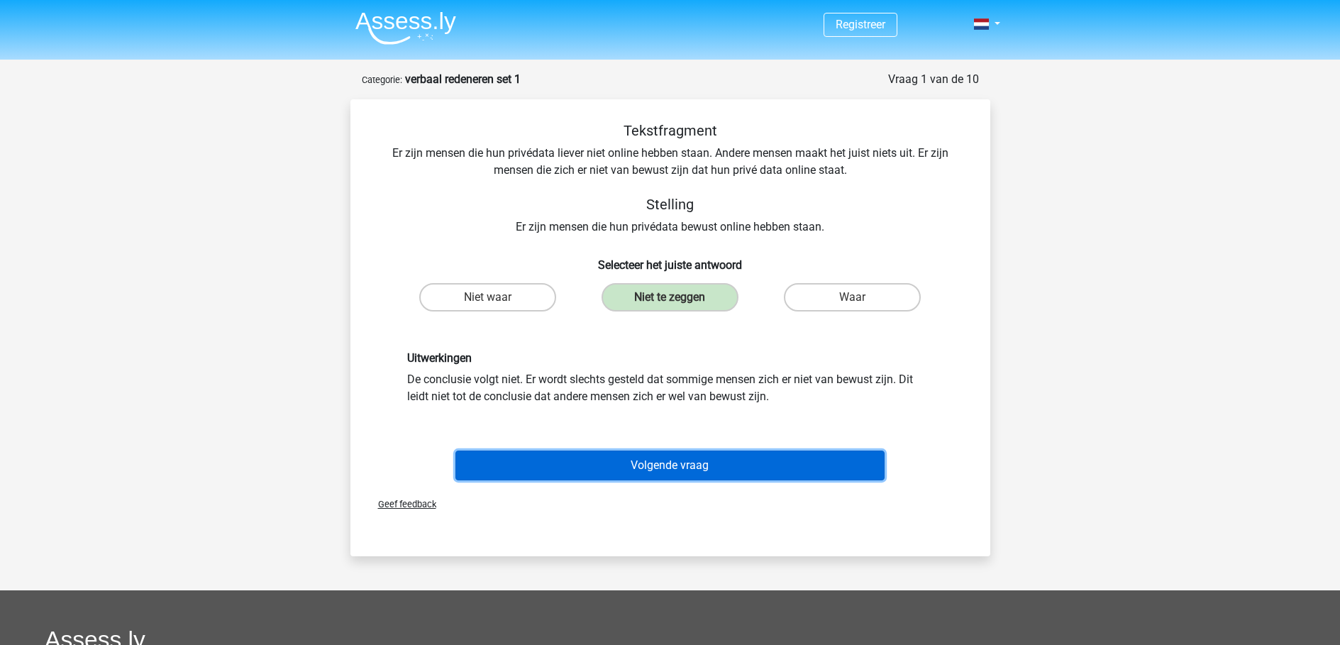
click at [712, 472] on button "Volgende vraag" at bounding box center [669, 465] width 429 height 30
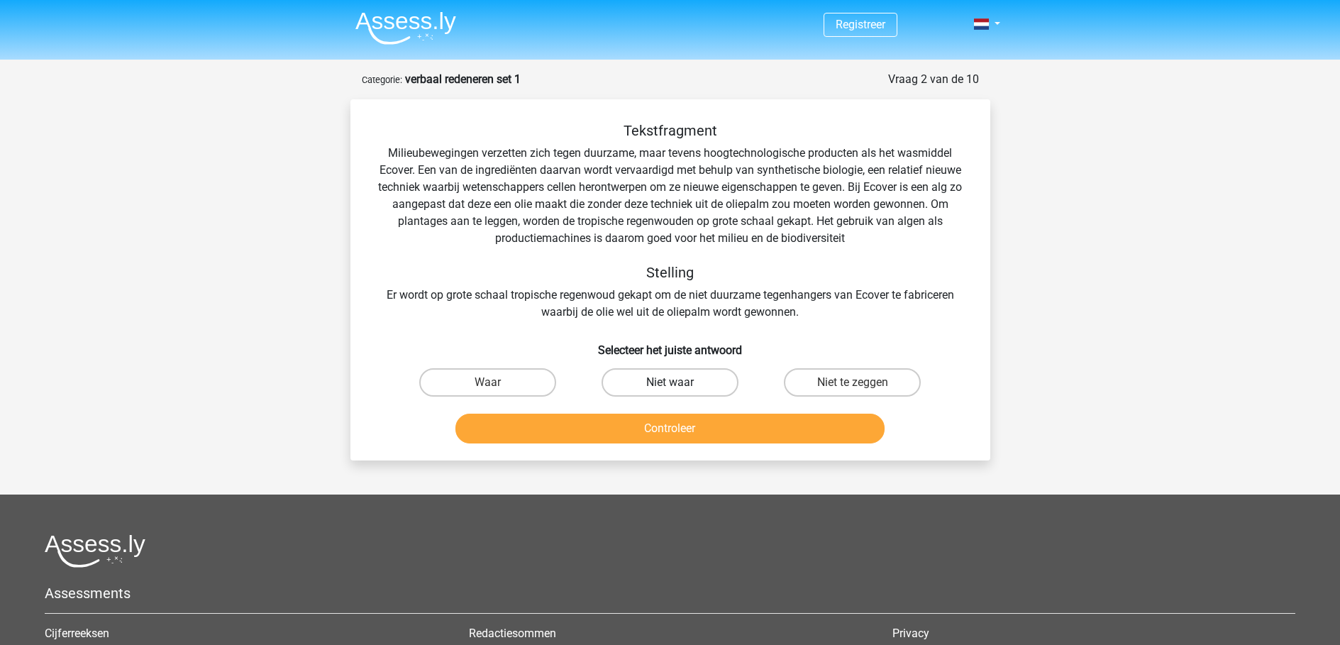
click at [695, 375] on label "Niet waar" at bounding box center [670, 382] width 137 height 28
click at [679, 382] on input "Niet waar" at bounding box center [674, 386] width 9 height 9
radio input "true"
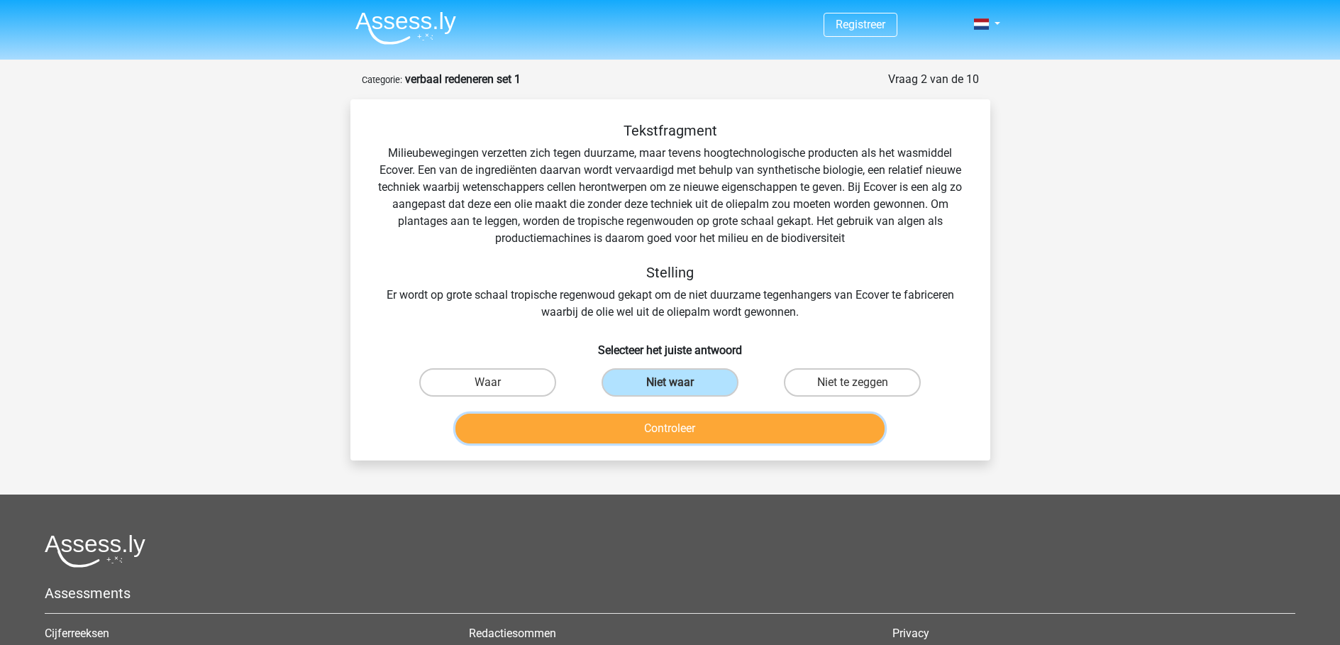
click at [702, 424] on button "Controleer" at bounding box center [669, 429] width 429 height 30
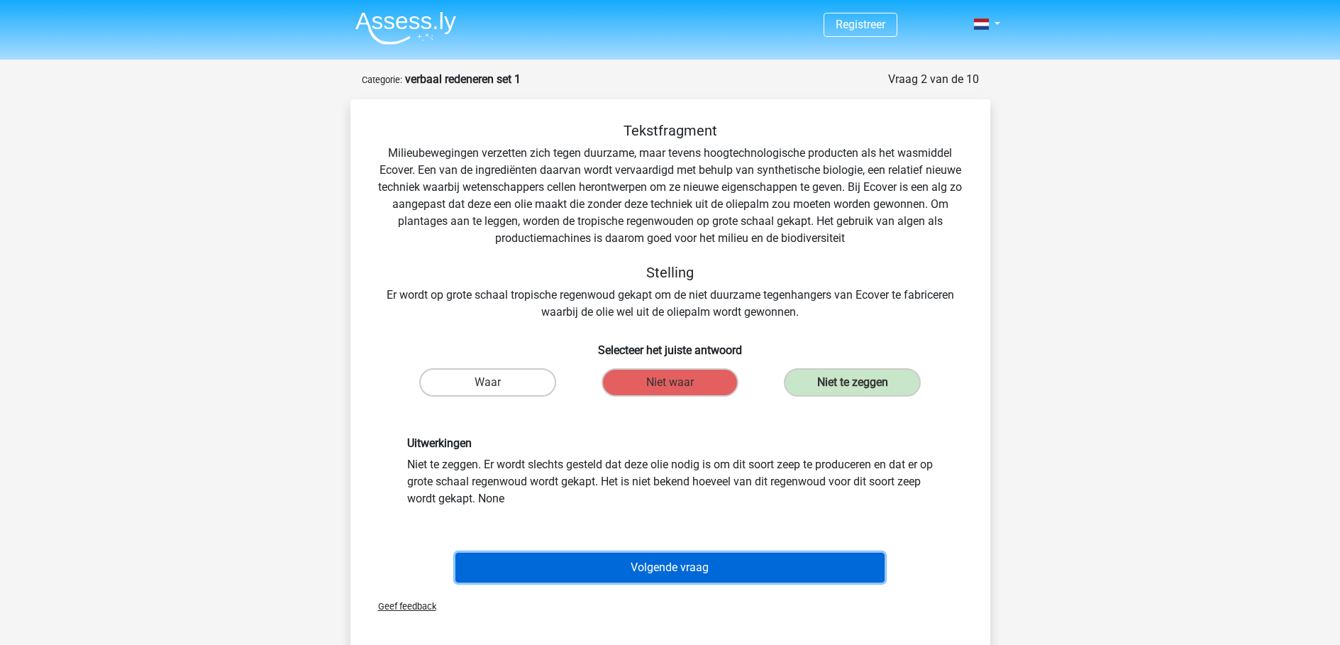
click at [698, 566] on button "Volgende vraag" at bounding box center [669, 568] width 429 height 30
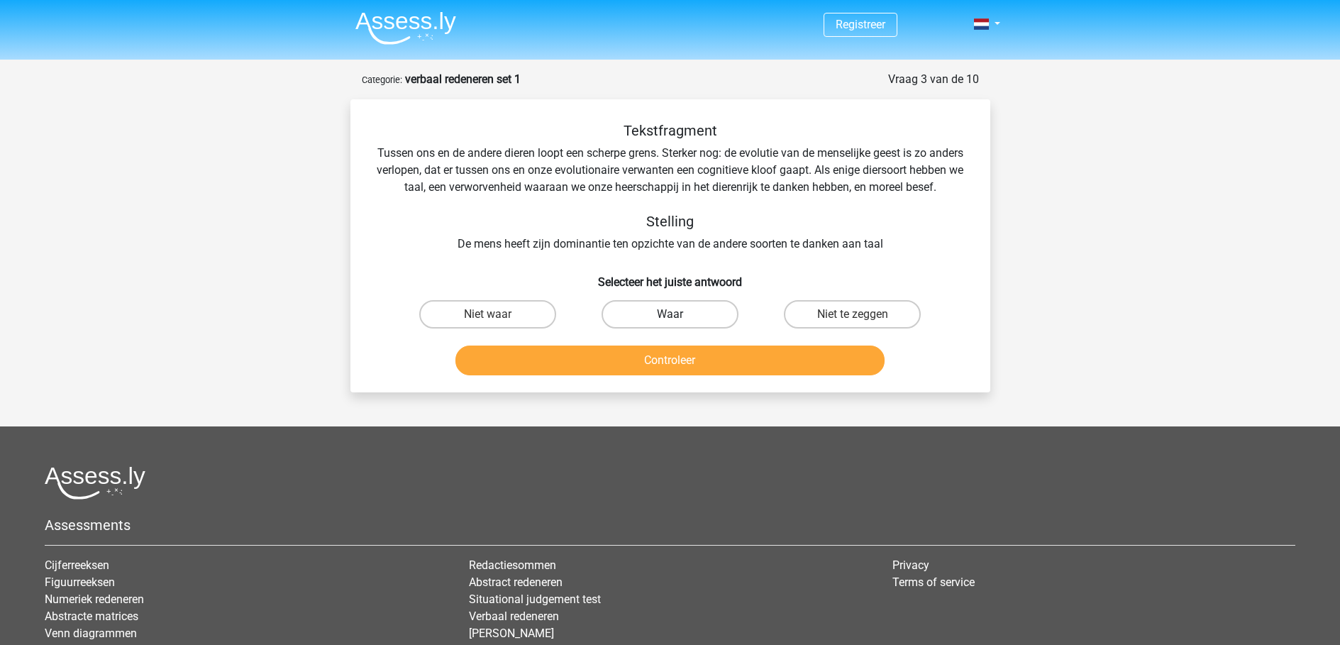
click at [687, 328] on label "Waar" at bounding box center [670, 314] width 137 height 28
click at [679, 323] on input "Waar" at bounding box center [674, 318] width 9 height 9
radio input "true"
click at [728, 375] on button "Controleer" at bounding box center [669, 360] width 429 height 30
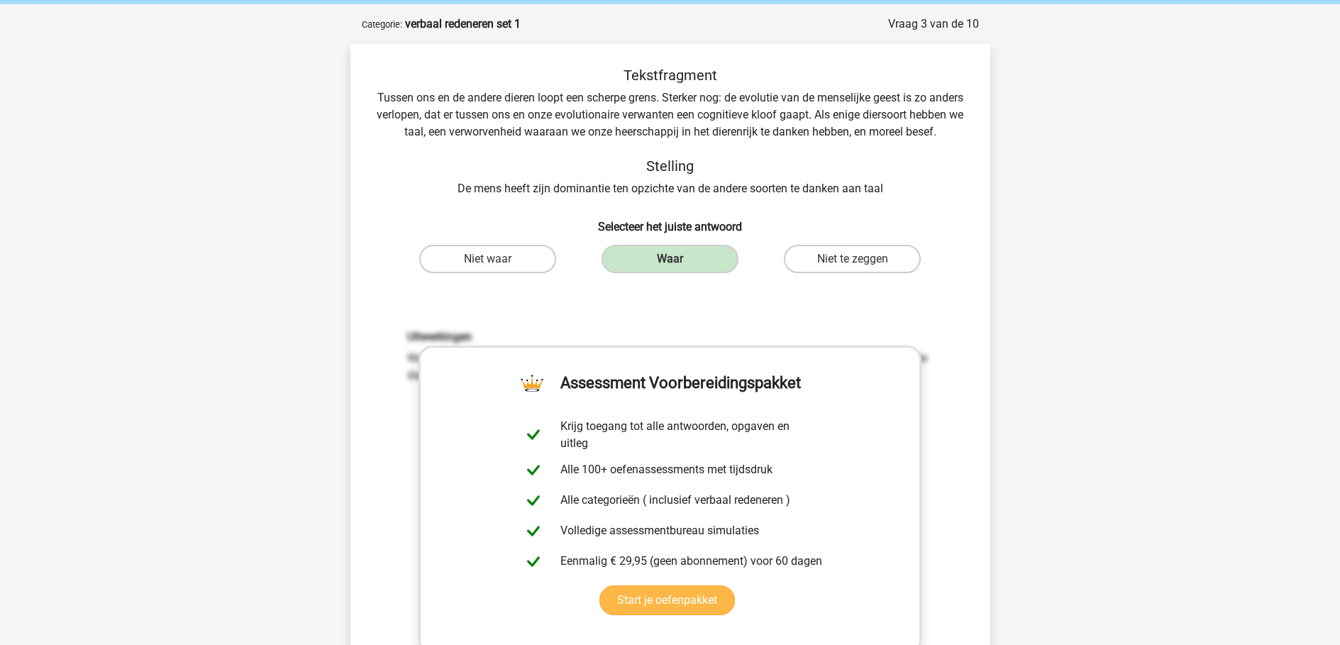
scroll to position [355, 0]
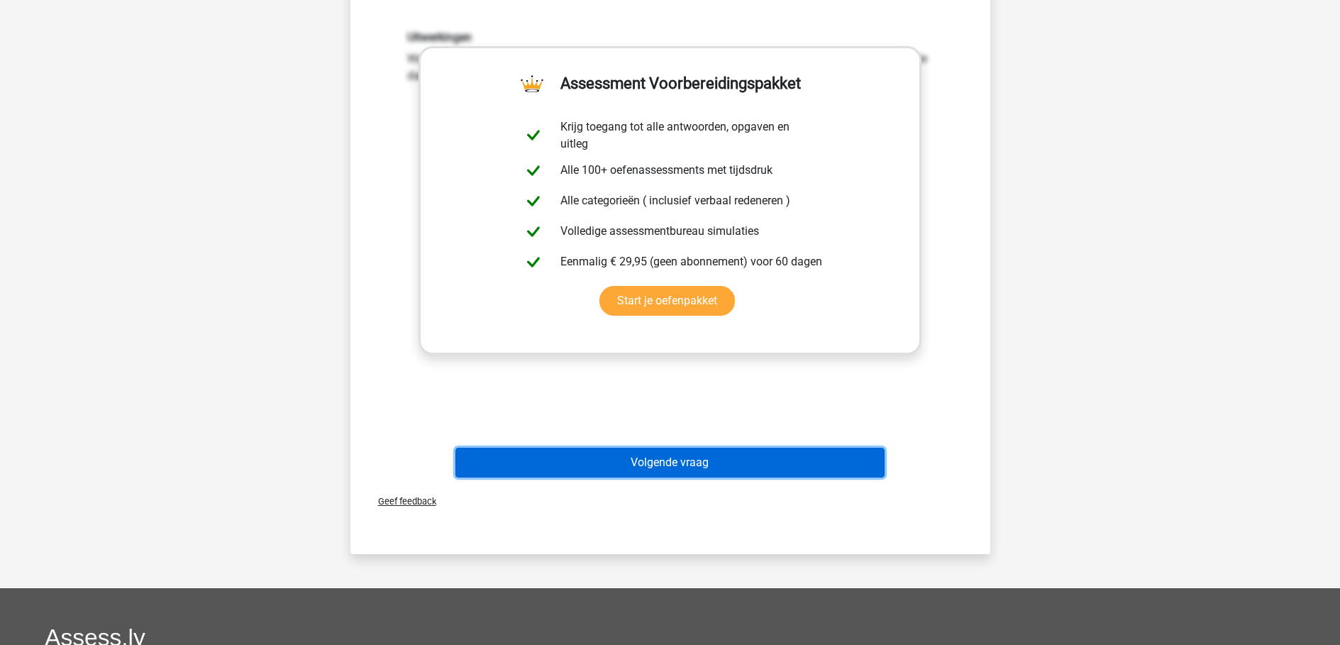
click at [732, 477] on button "Volgende vraag" at bounding box center [669, 463] width 429 height 30
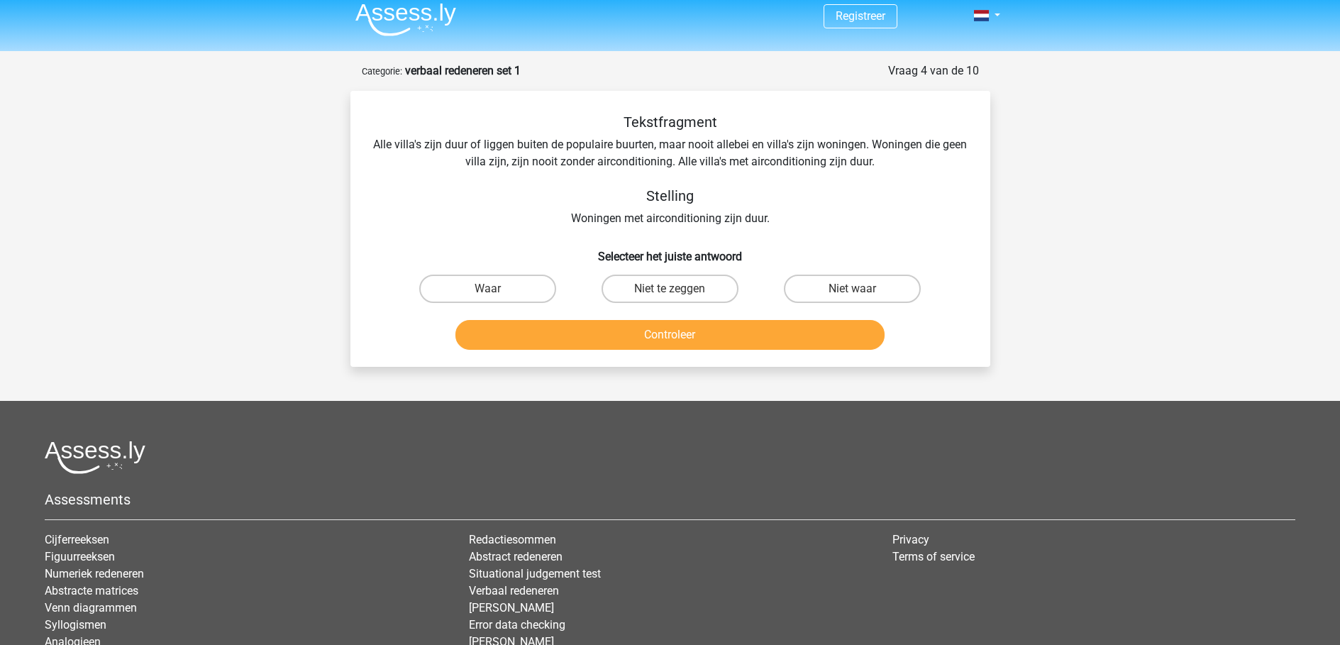
scroll to position [0, 0]
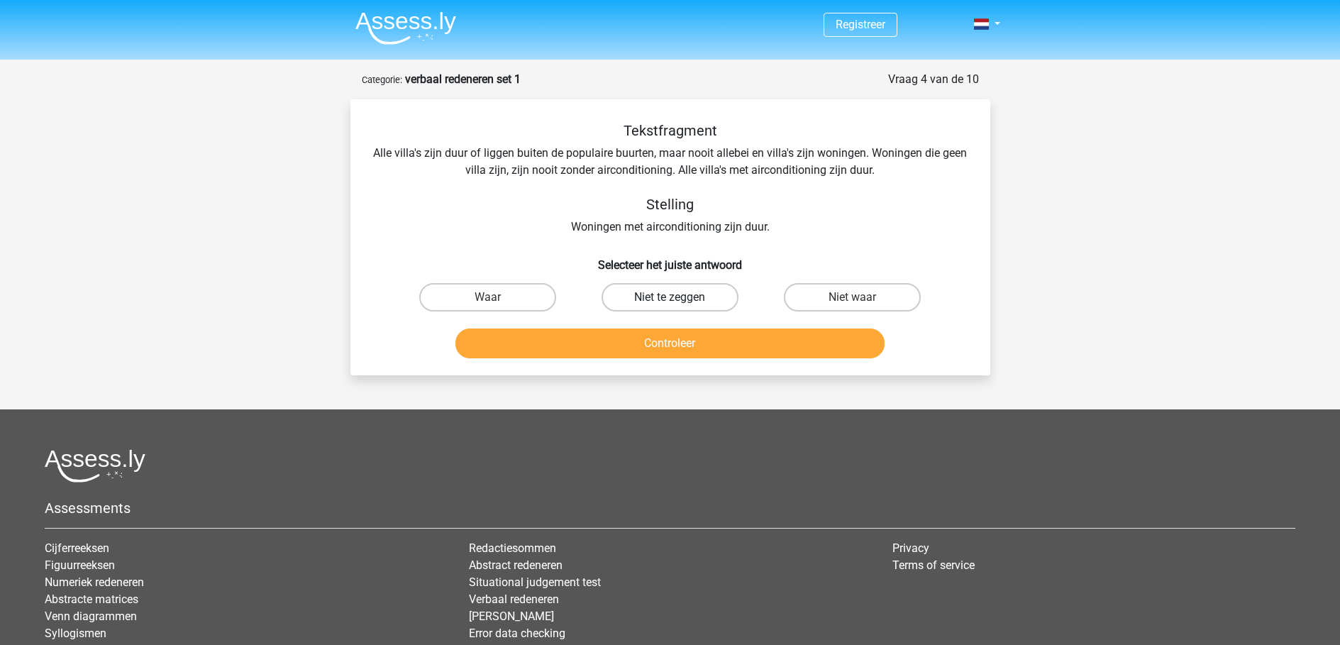
click at [673, 295] on label "Niet te zeggen" at bounding box center [670, 297] width 137 height 28
click at [673, 297] on input "Niet te zeggen" at bounding box center [674, 301] width 9 height 9
radio input "true"
click at [714, 341] on button "Controleer" at bounding box center [669, 343] width 429 height 30
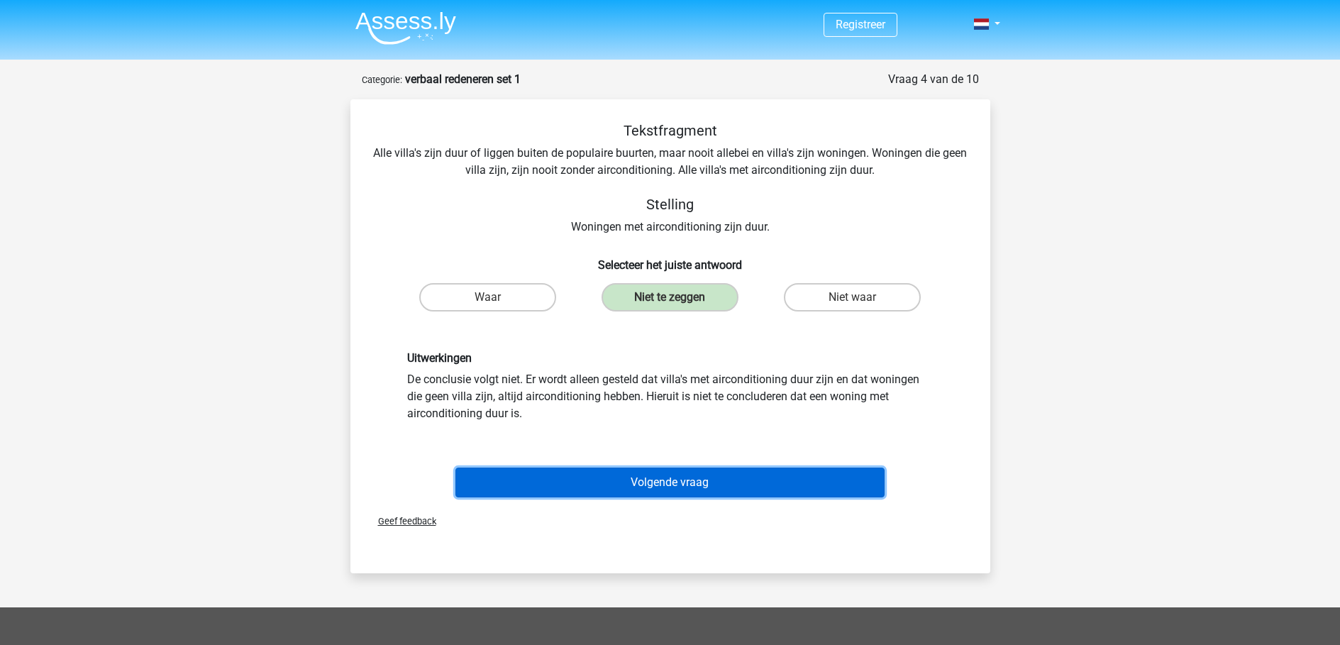
click at [710, 477] on button "Volgende vraag" at bounding box center [669, 482] width 429 height 30
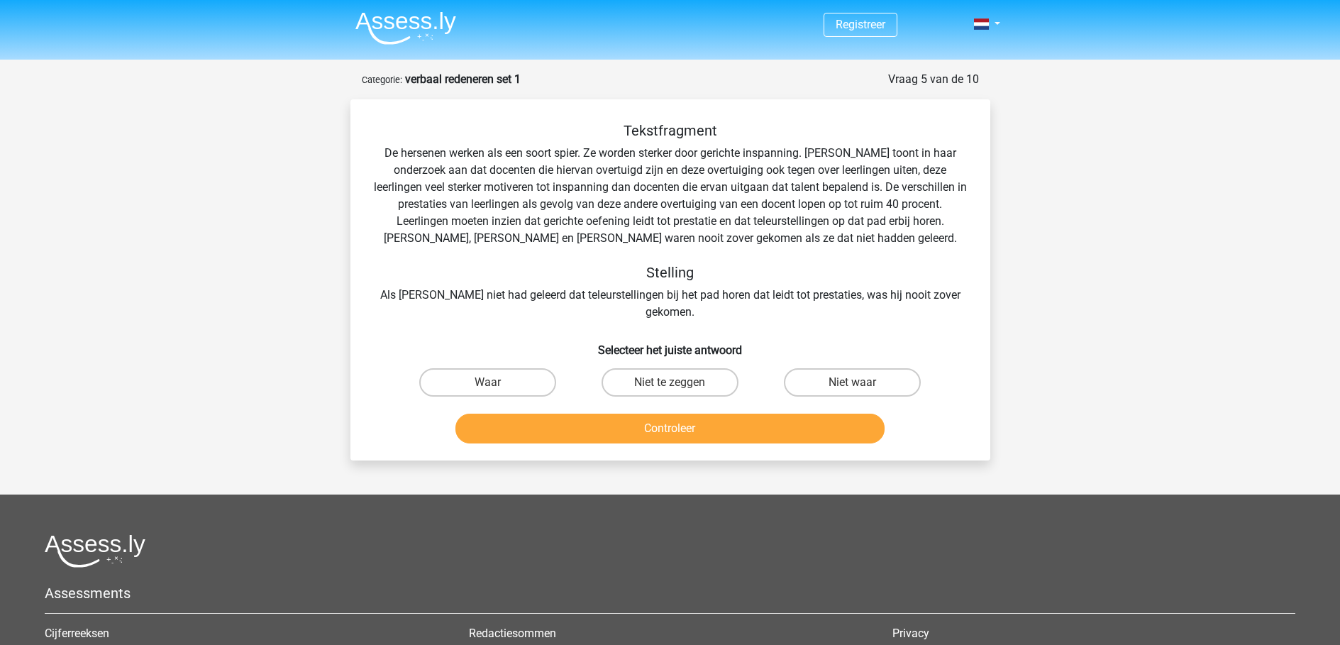
click at [495, 382] on input "Waar" at bounding box center [491, 386] width 9 height 9
radio input "true"
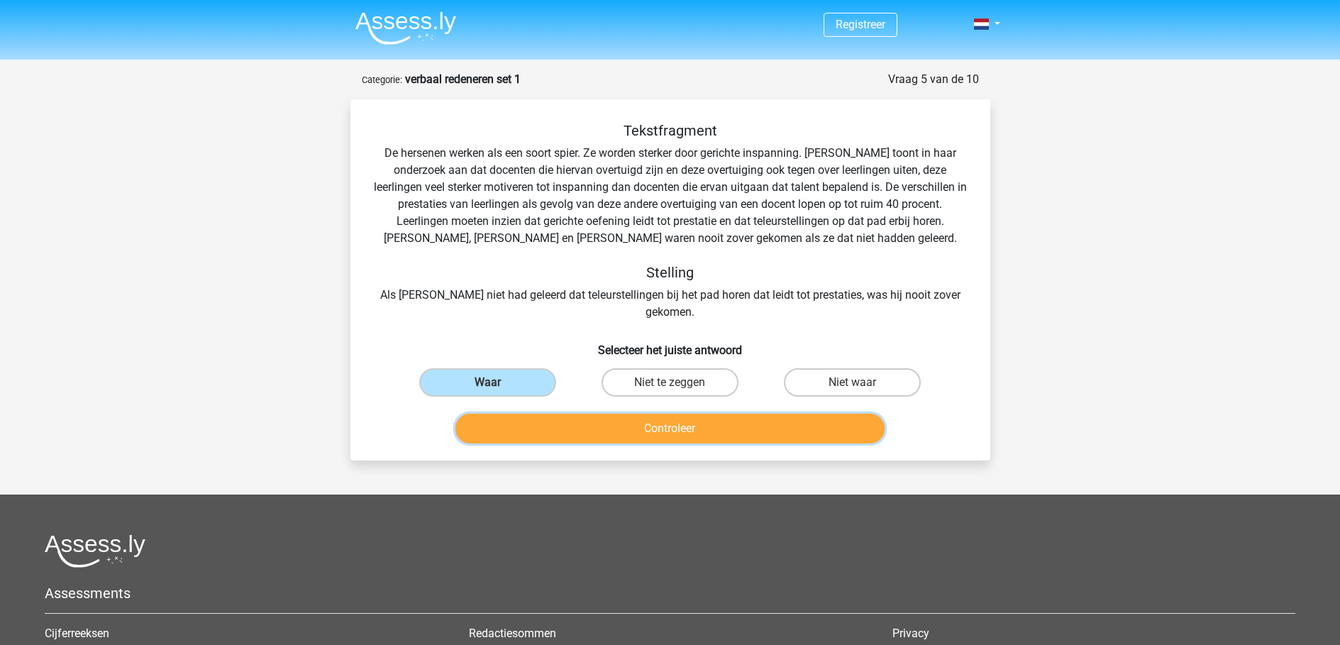
click at [672, 414] on button "Controleer" at bounding box center [669, 429] width 429 height 30
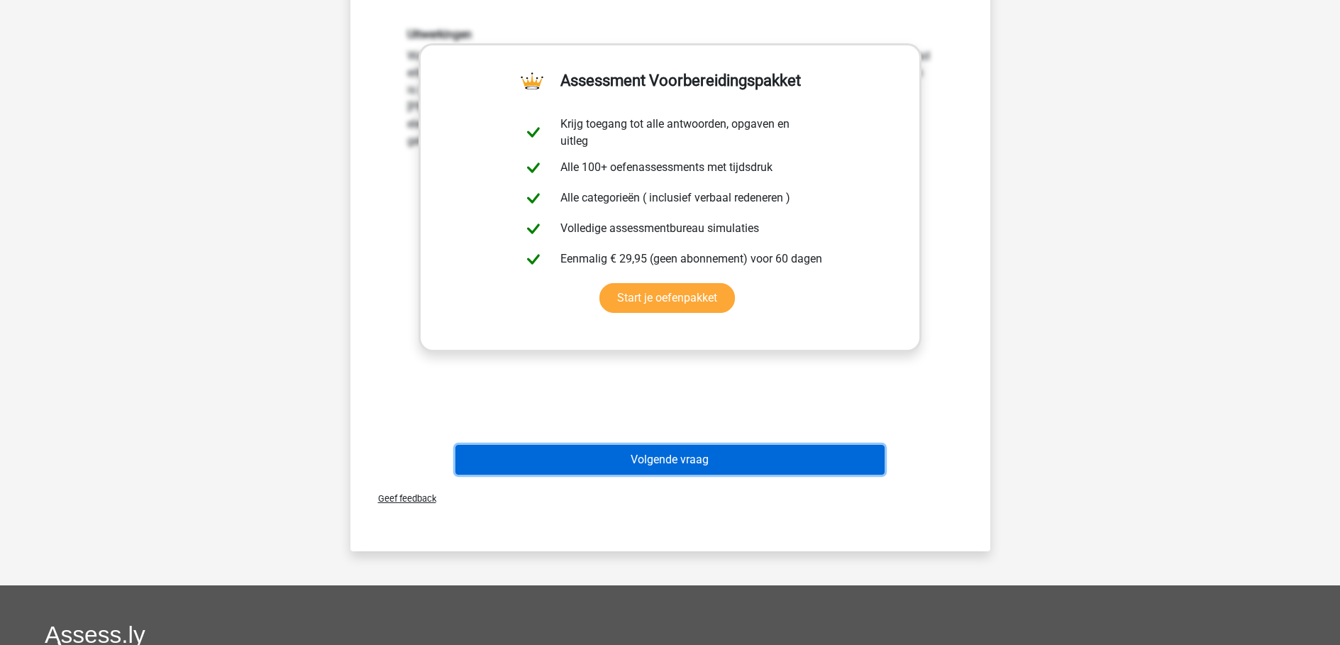
click at [704, 448] on button "Volgende vraag" at bounding box center [669, 460] width 429 height 30
